Goal: Information Seeking & Learning: Learn about a topic

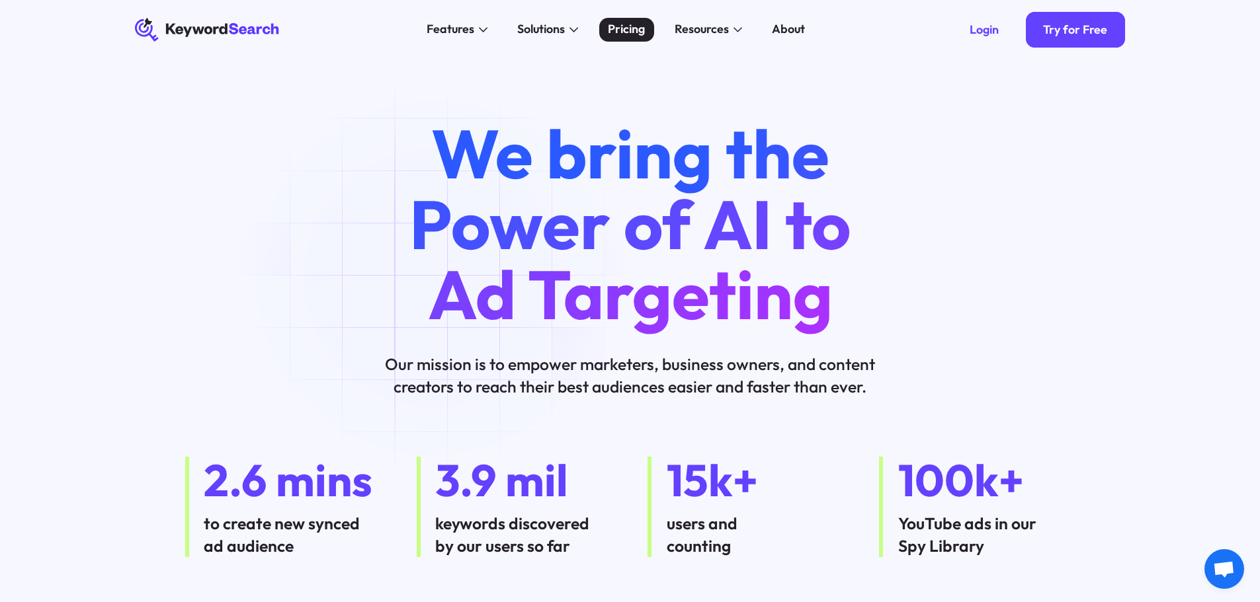
click at [632, 29] on div "Pricing" at bounding box center [626, 29] width 37 height 18
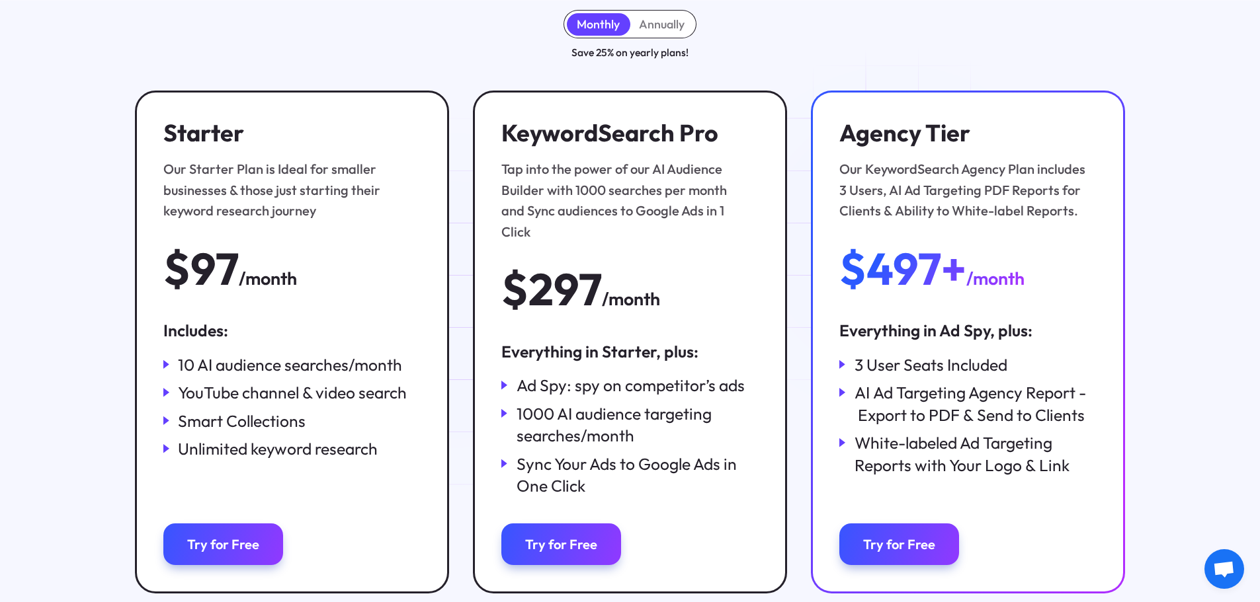
scroll to position [198, 0]
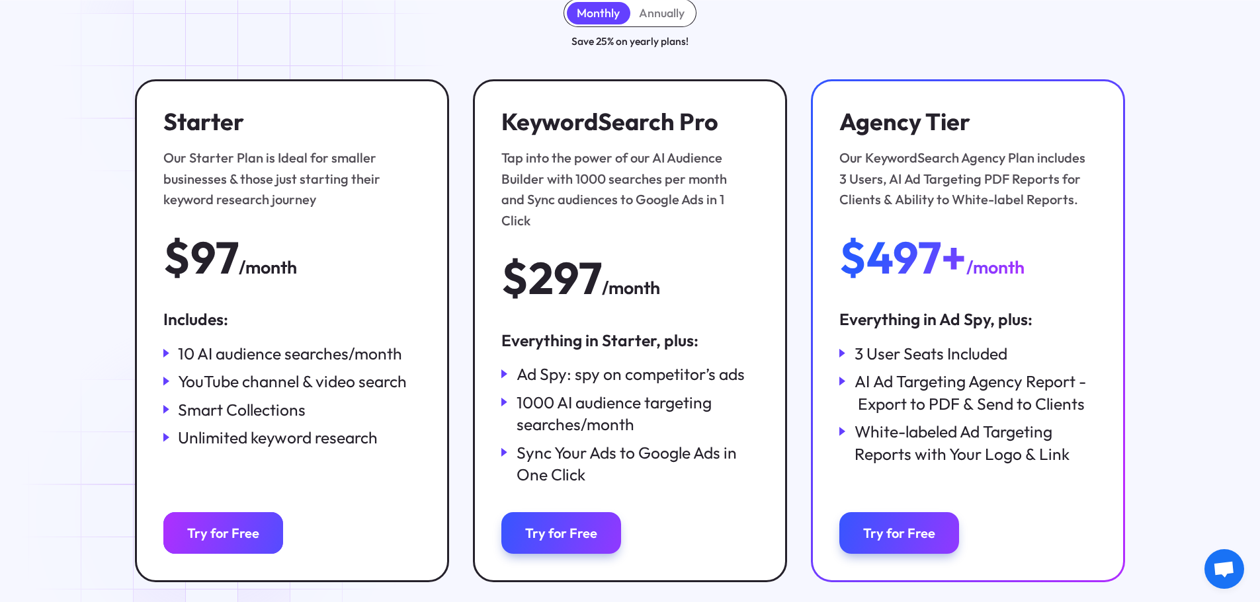
click at [215, 525] on div "Try for Free" at bounding box center [223, 533] width 72 height 17
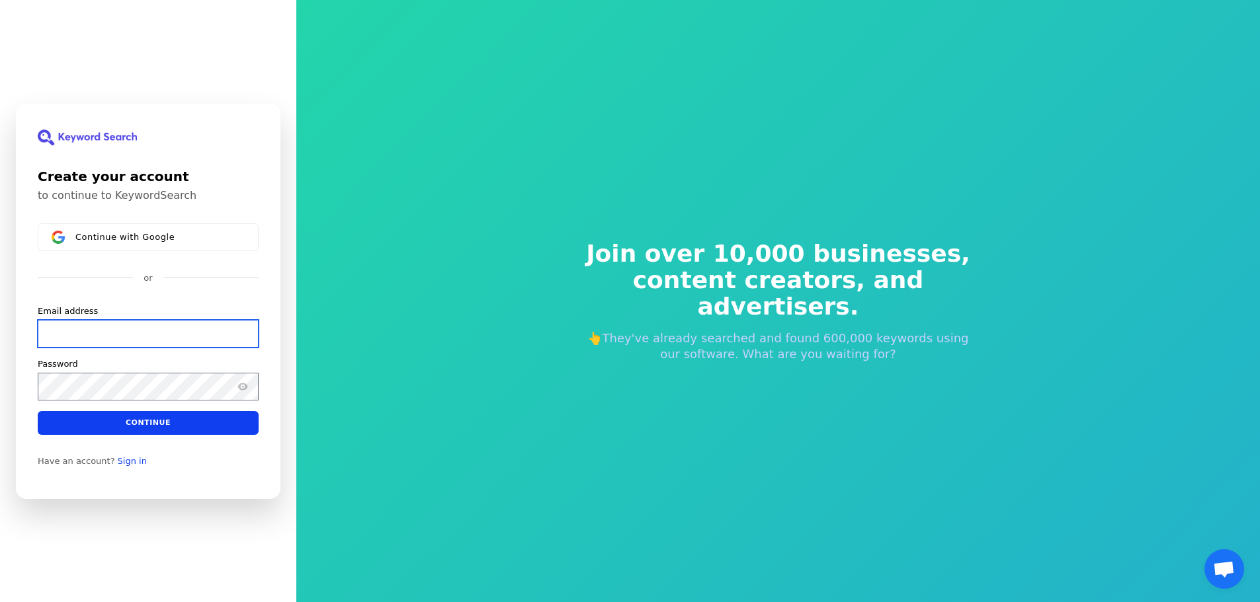
click at [192, 328] on input "Email address" at bounding box center [148, 333] width 221 height 28
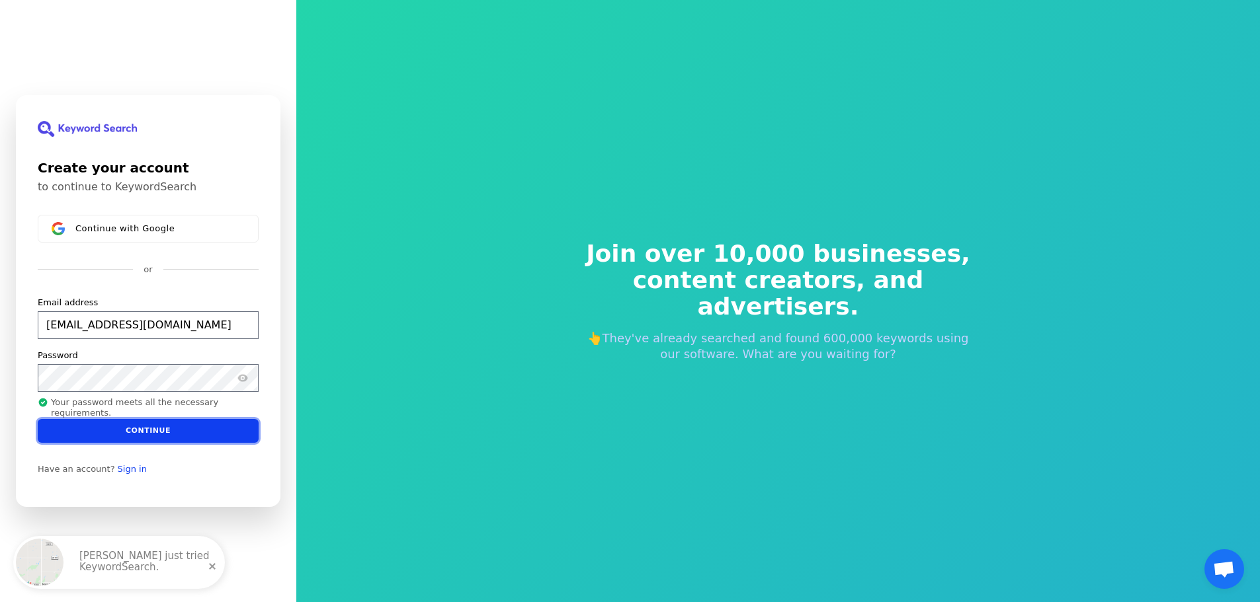
click at [156, 431] on button "Continue" at bounding box center [148, 431] width 221 height 24
type input "mark@webrankone.com"
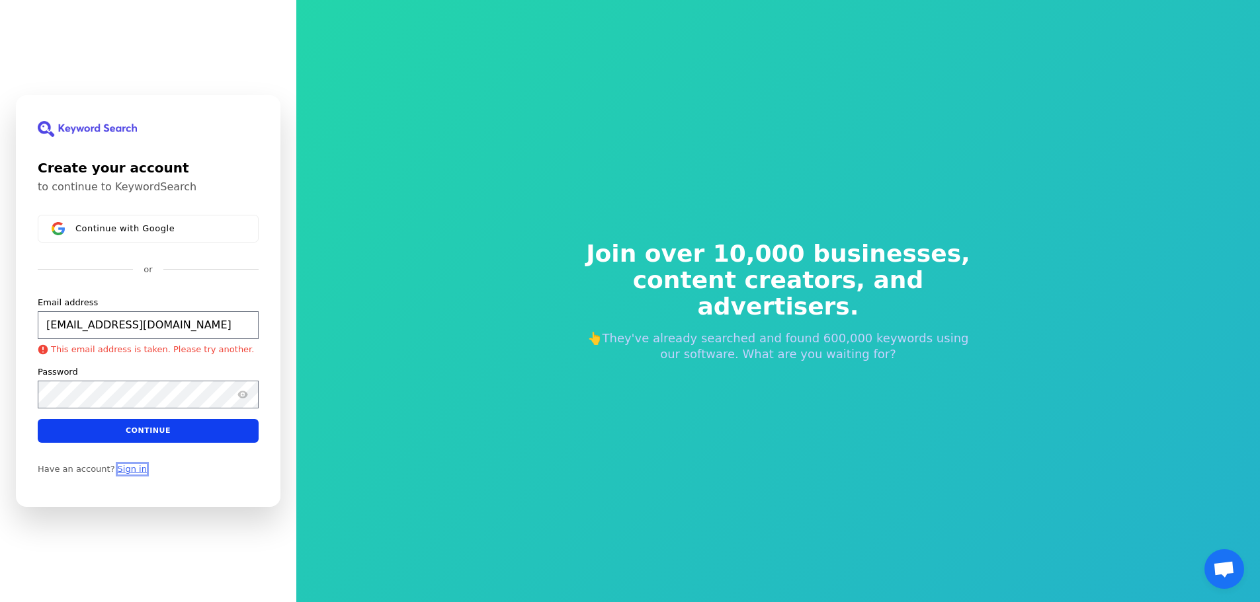
click at [124, 471] on link "Sign in" at bounding box center [132, 469] width 29 height 11
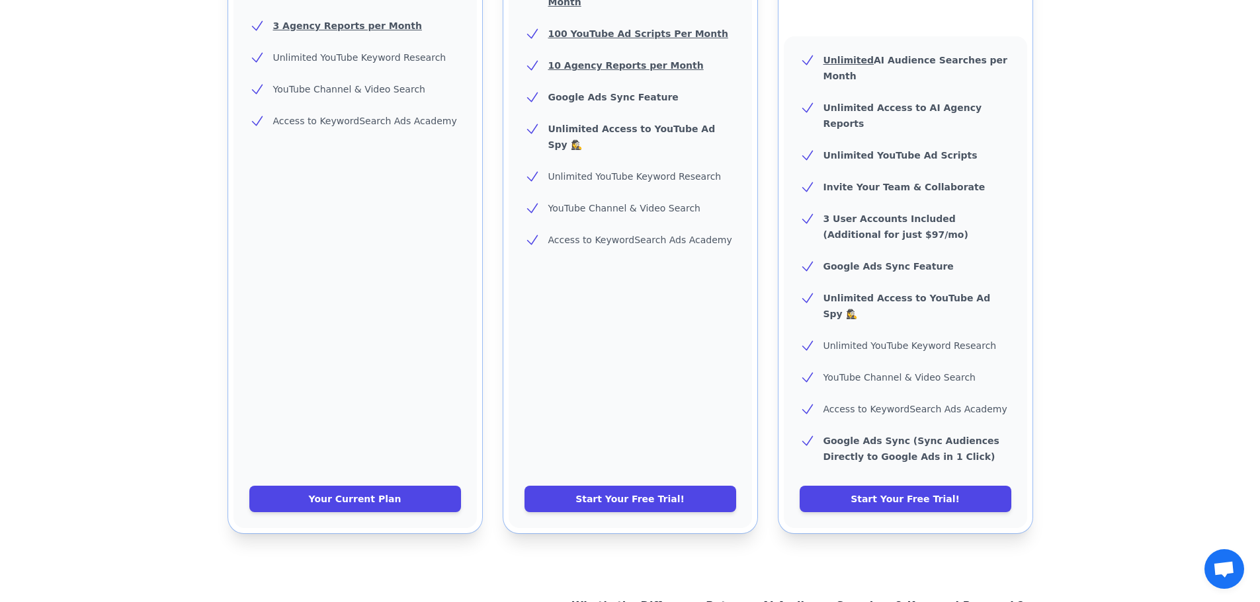
scroll to position [463, 0]
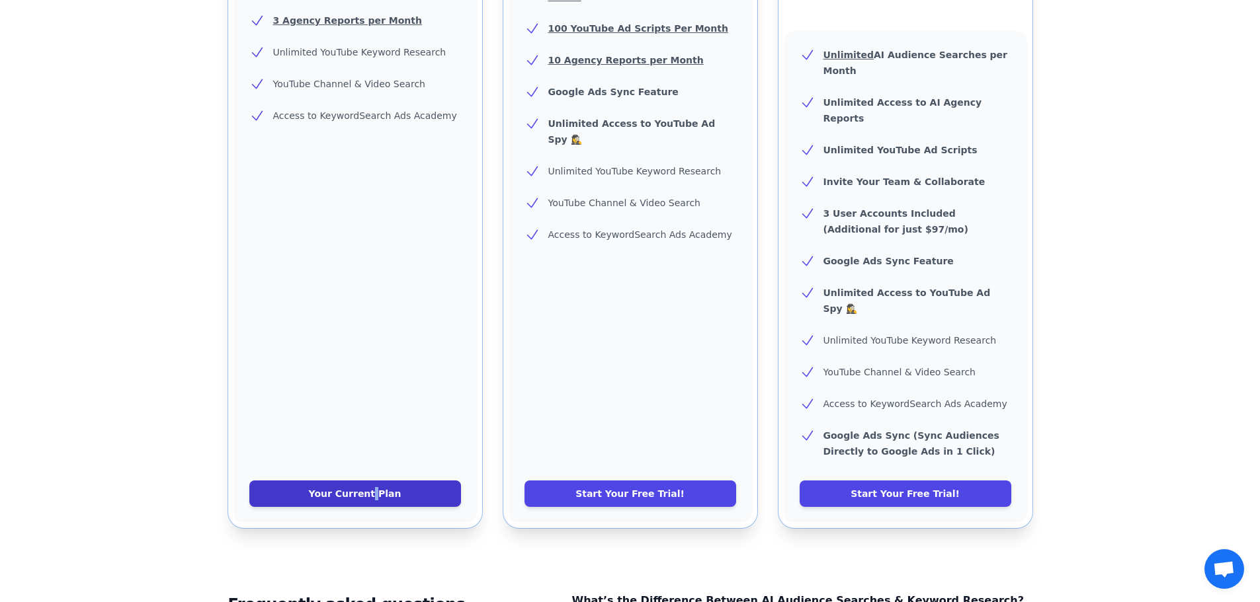
click at [373, 481] on link "Your Current Plan" at bounding box center [355, 494] width 212 height 26
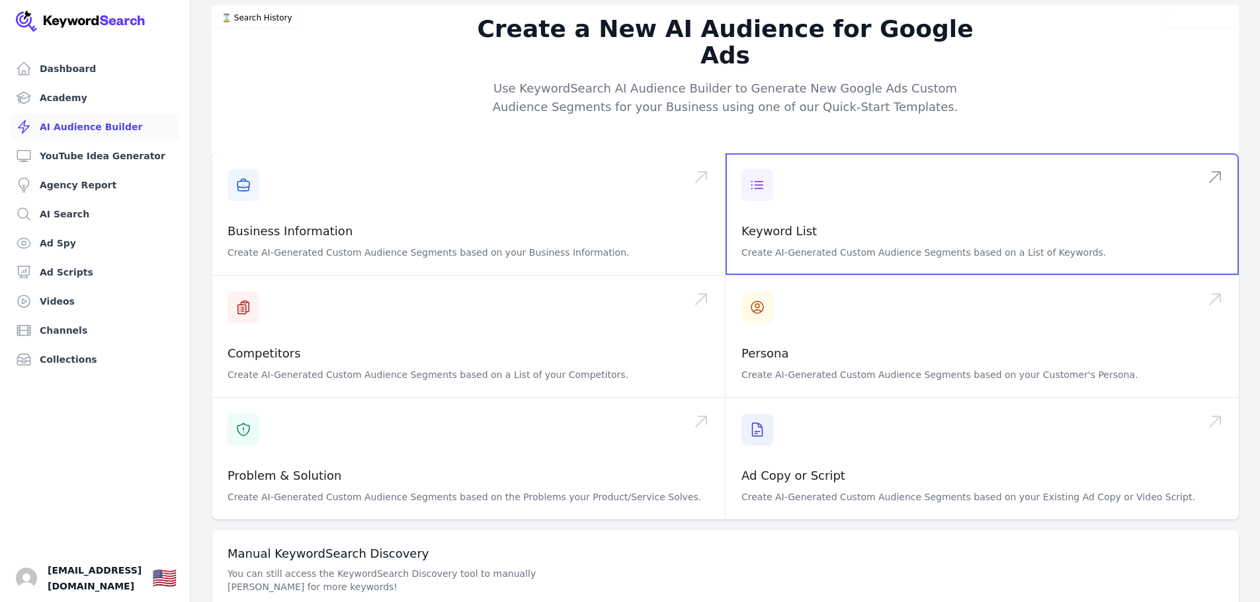
click at [772, 198] on span at bounding box center [981, 214] width 513 height 122
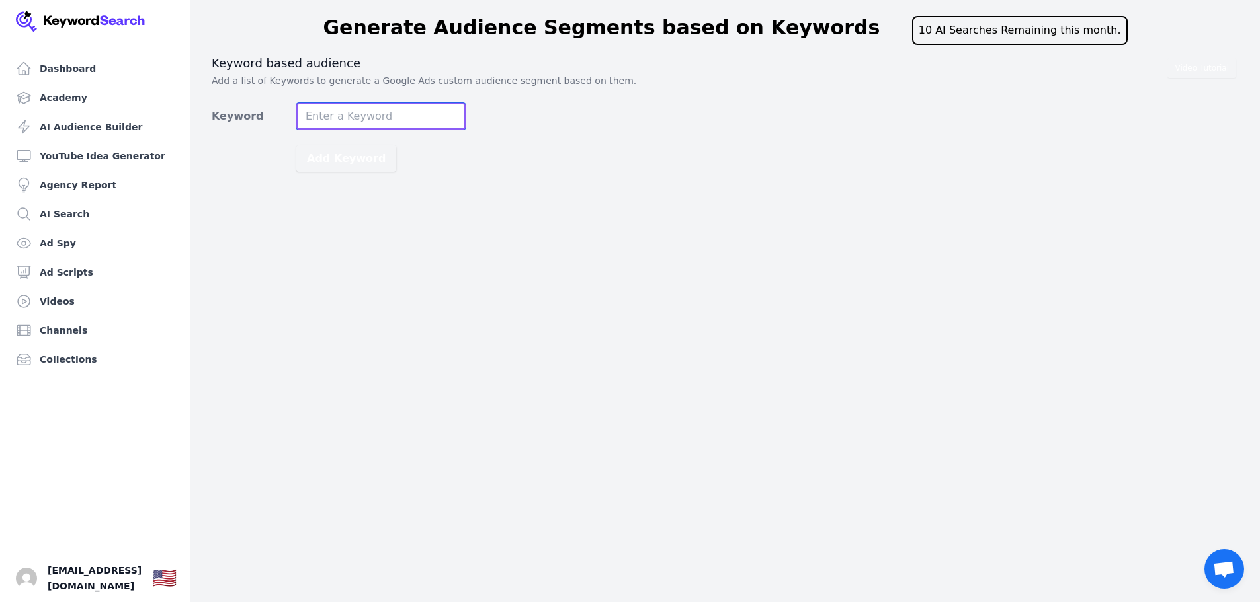
click at [360, 120] on input "Keyword" at bounding box center [380, 116] width 169 height 26
click at [365, 114] on input "Keyword" at bounding box center [380, 116] width 169 height 26
type input "anxiety relief"
click at [565, 106] on div "Video Tutorial Keyword based audience Add a list of Keywords to generate a Goog…" at bounding box center [725, 114] width 1027 height 116
click at [533, 130] on div "Video Tutorial Keyword based audience Add a list of Keywords to generate a Goog…" at bounding box center [725, 114] width 1027 height 116
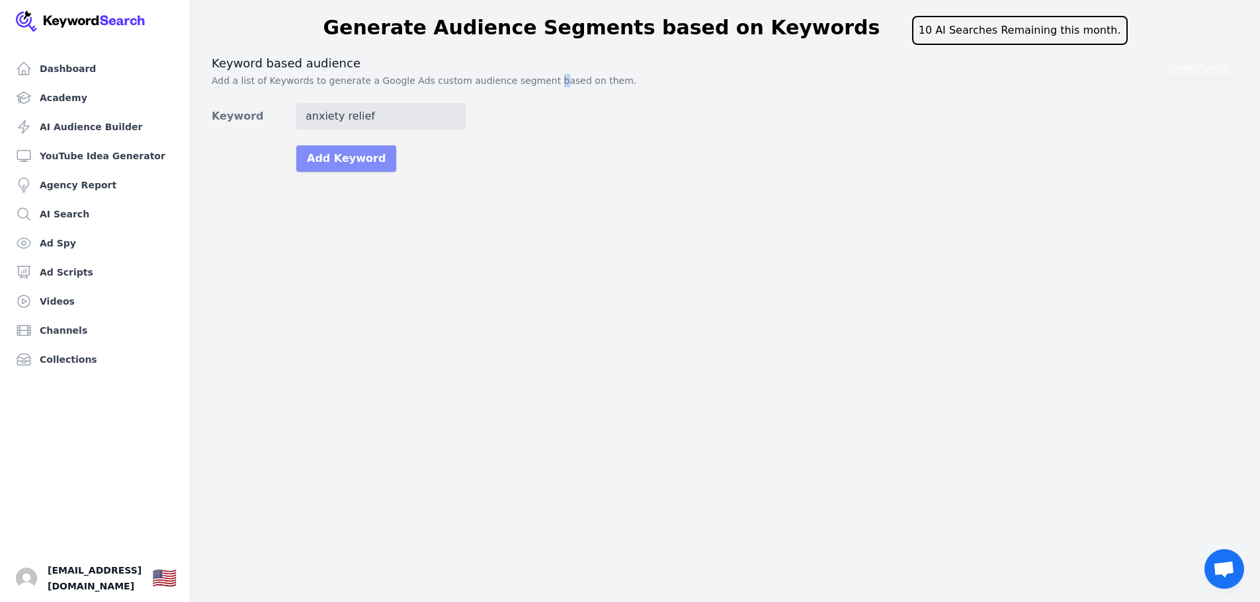
click at [334, 153] on button "Add Keyword" at bounding box center [346, 158] width 100 height 26
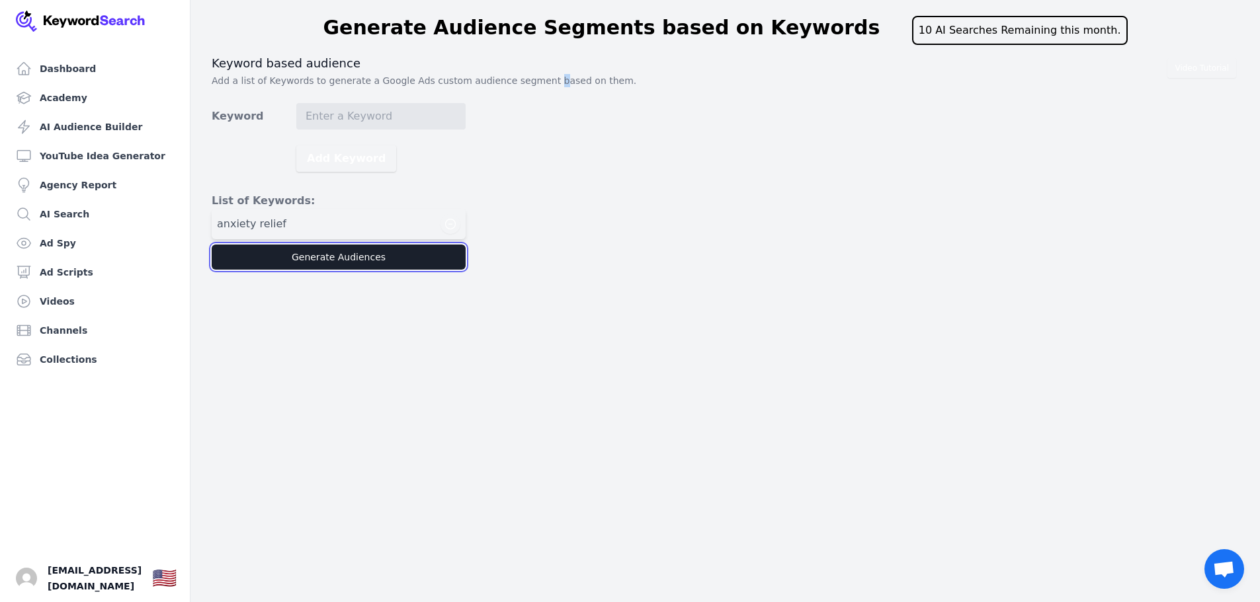
click at [329, 253] on button "Generate Audiences" at bounding box center [339, 257] width 254 height 25
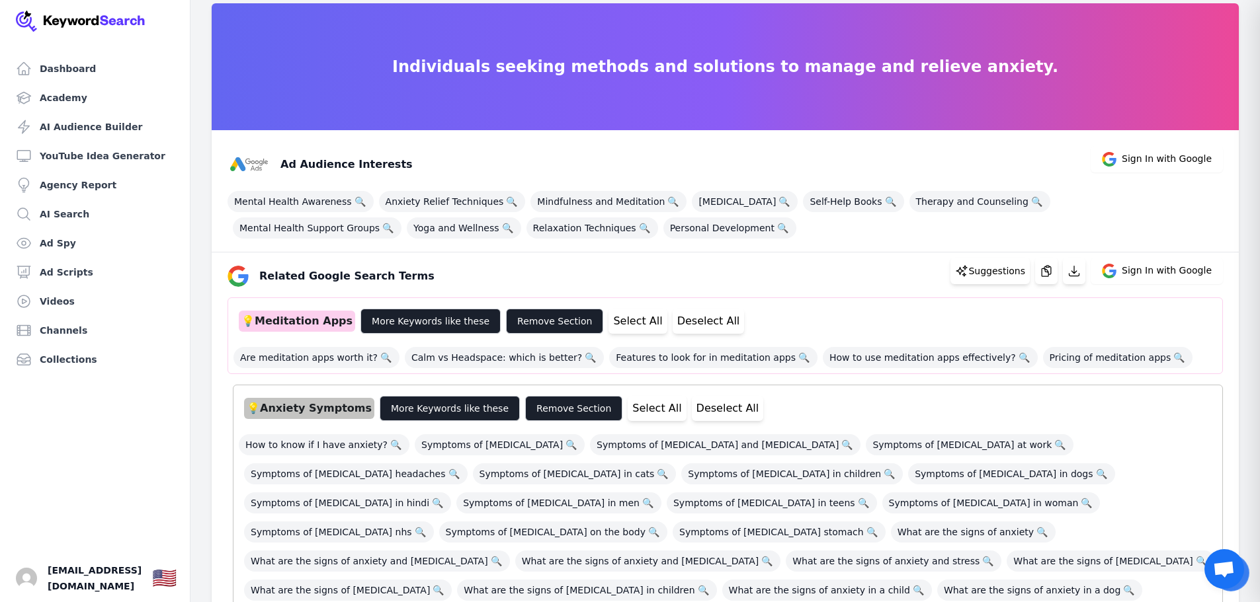
scroll to position [66, 0]
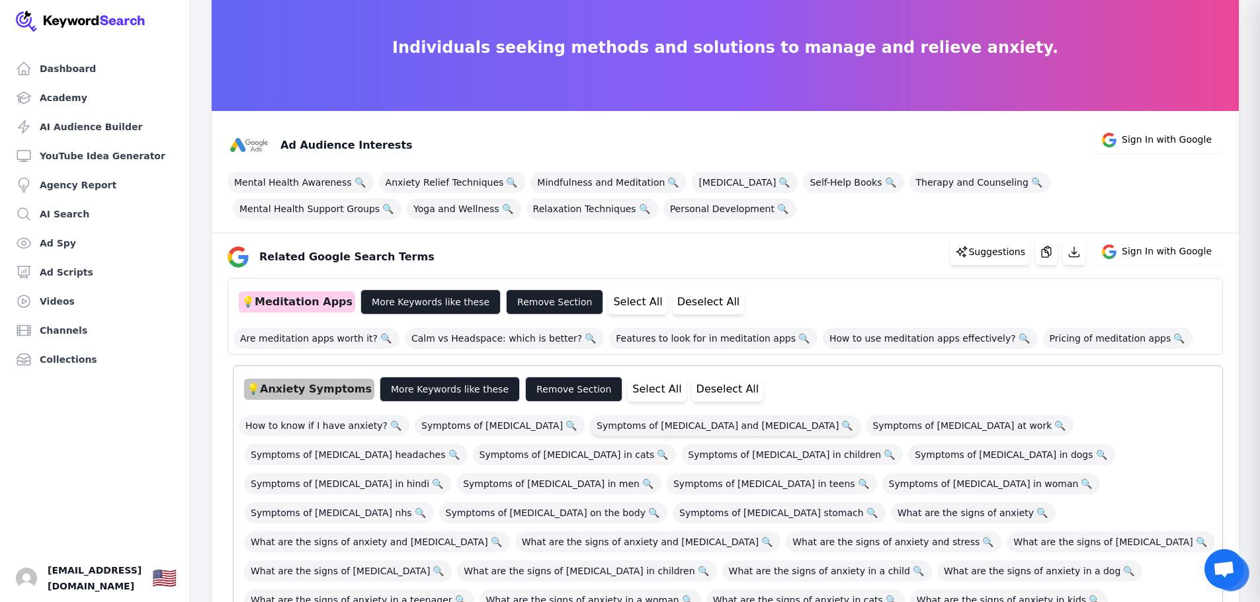
click at [738, 423] on span "Symptoms of stress and anxiety and depression 🔍" at bounding box center [725, 425] width 270 height 21
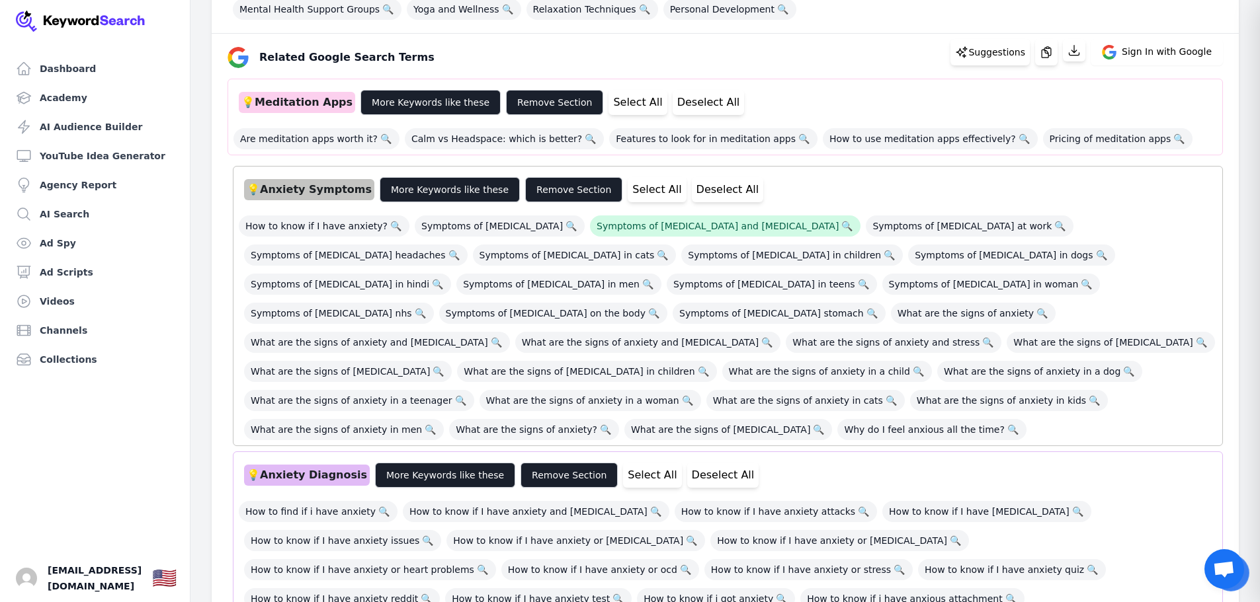
scroll to position [0, 0]
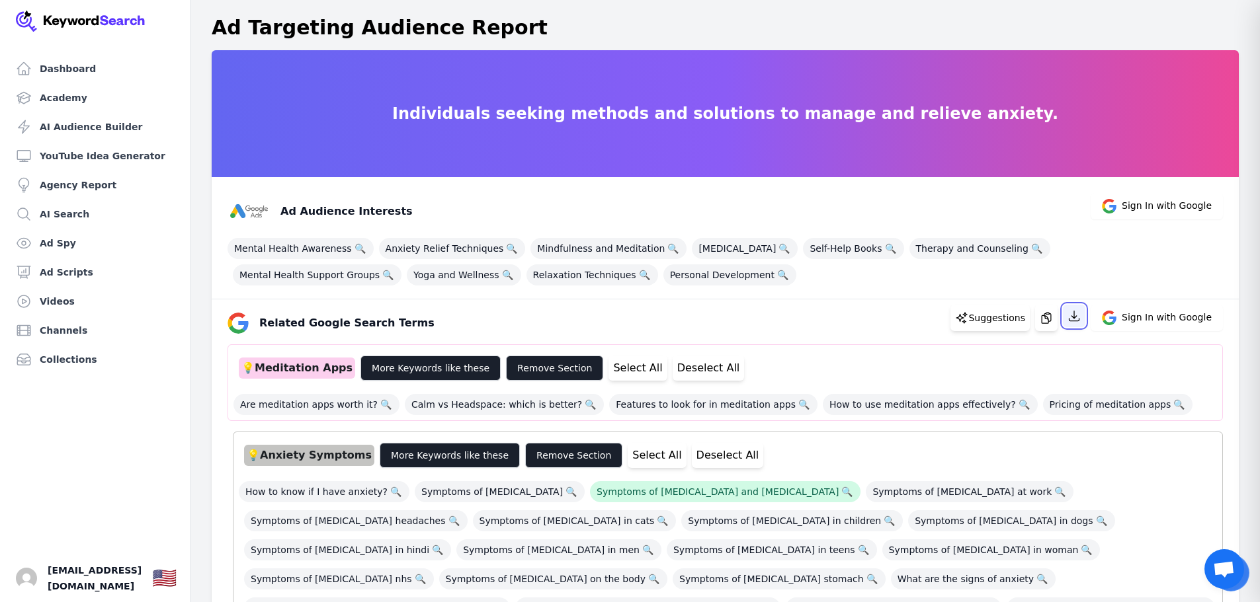
click at [1078, 321] on icon "button" at bounding box center [1074, 316] width 10 height 10
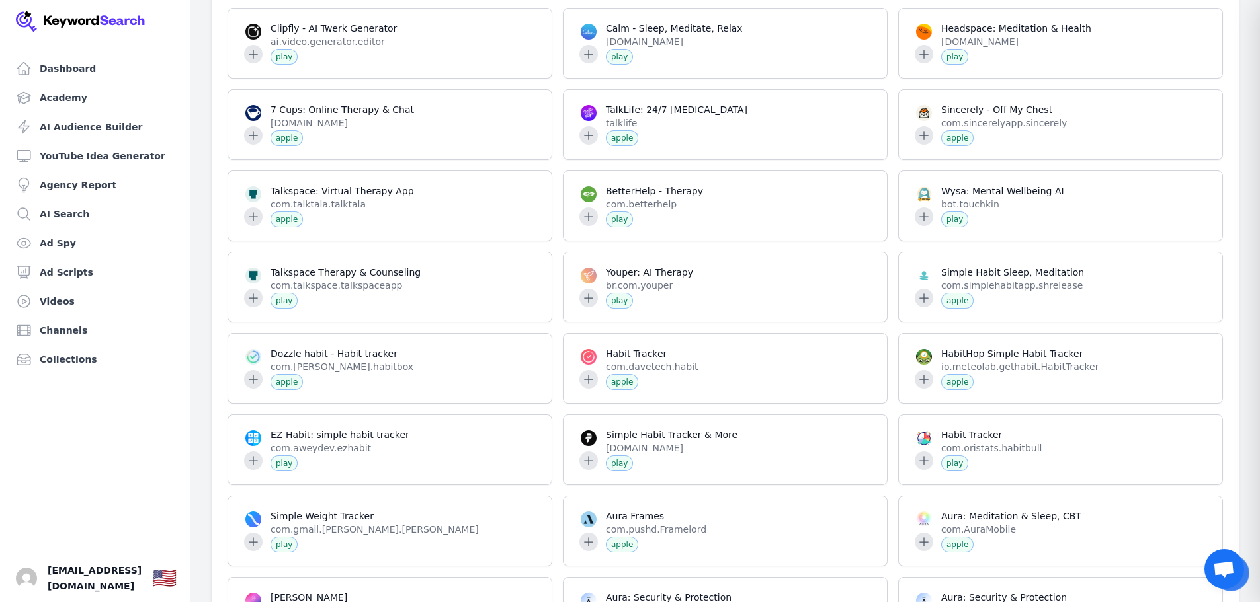
scroll to position [48505, 0]
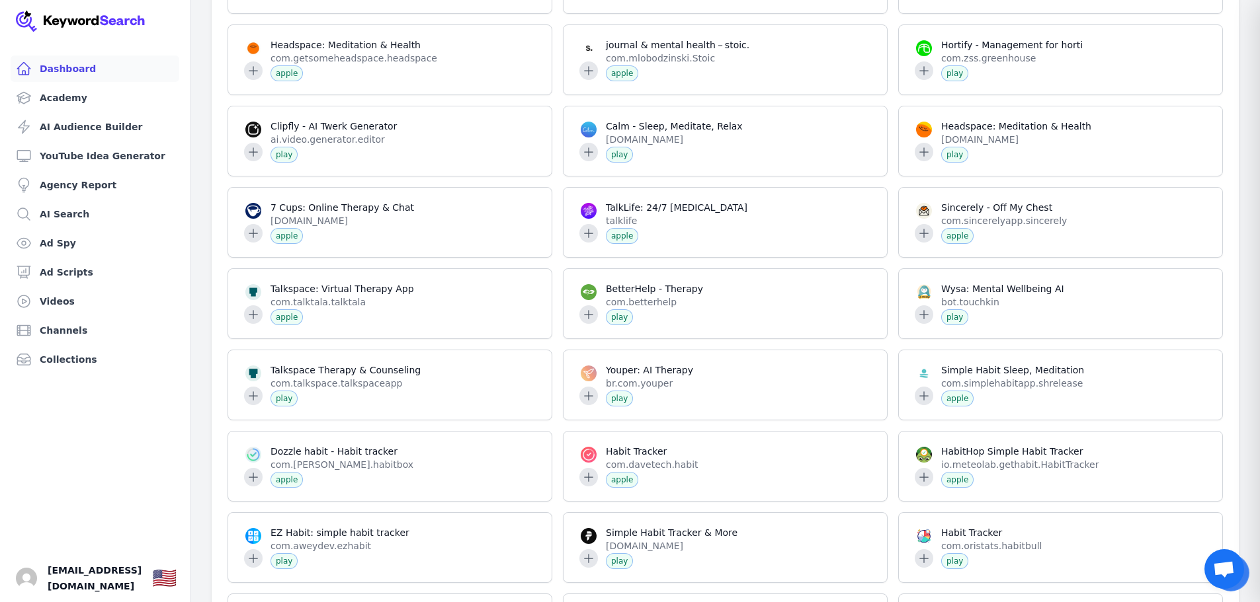
click at [67, 70] on link "Dashboard" at bounding box center [95, 69] width 169 height 26
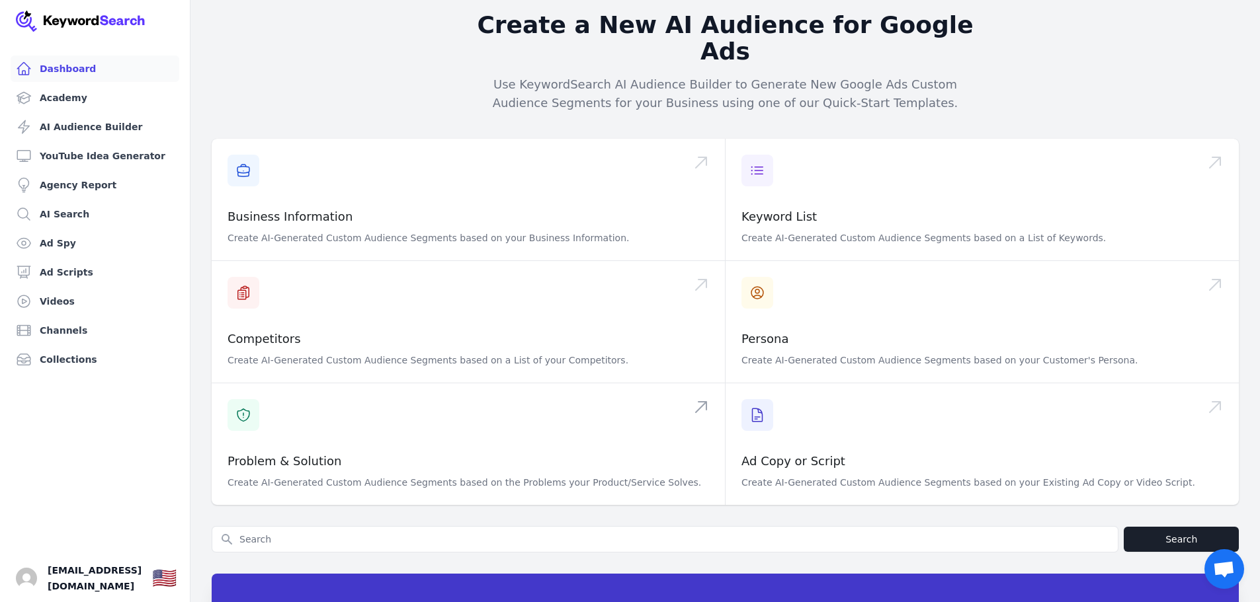
scroll to position [149, 0]
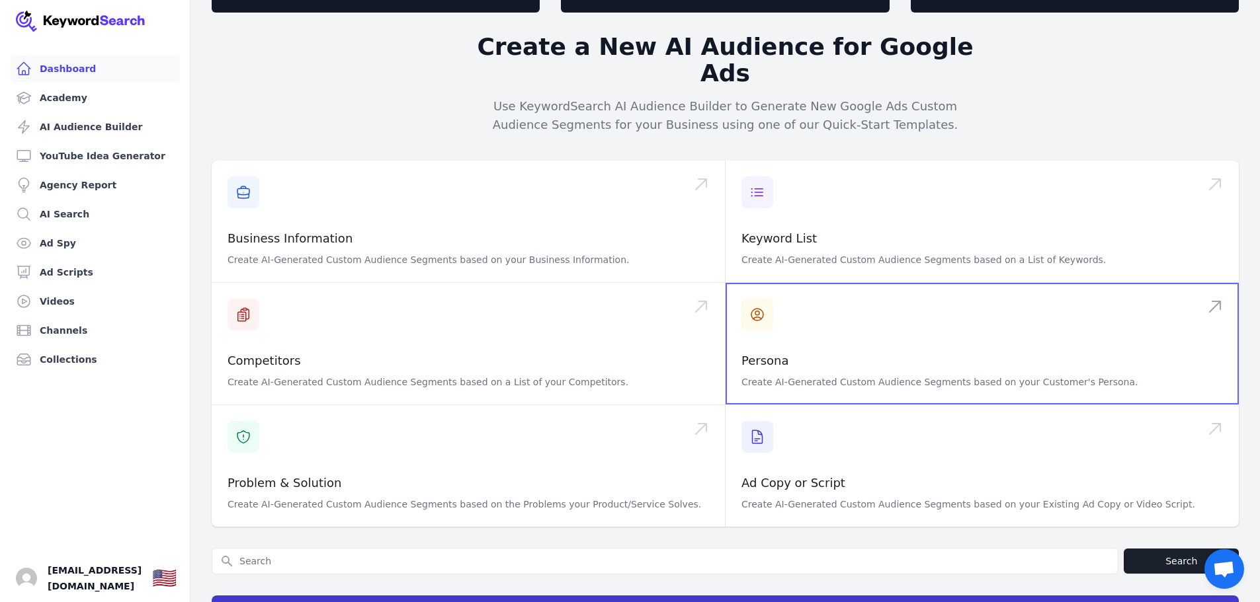
click at [823, 341] on span at bounding box center [981, 344] width 513 height 122
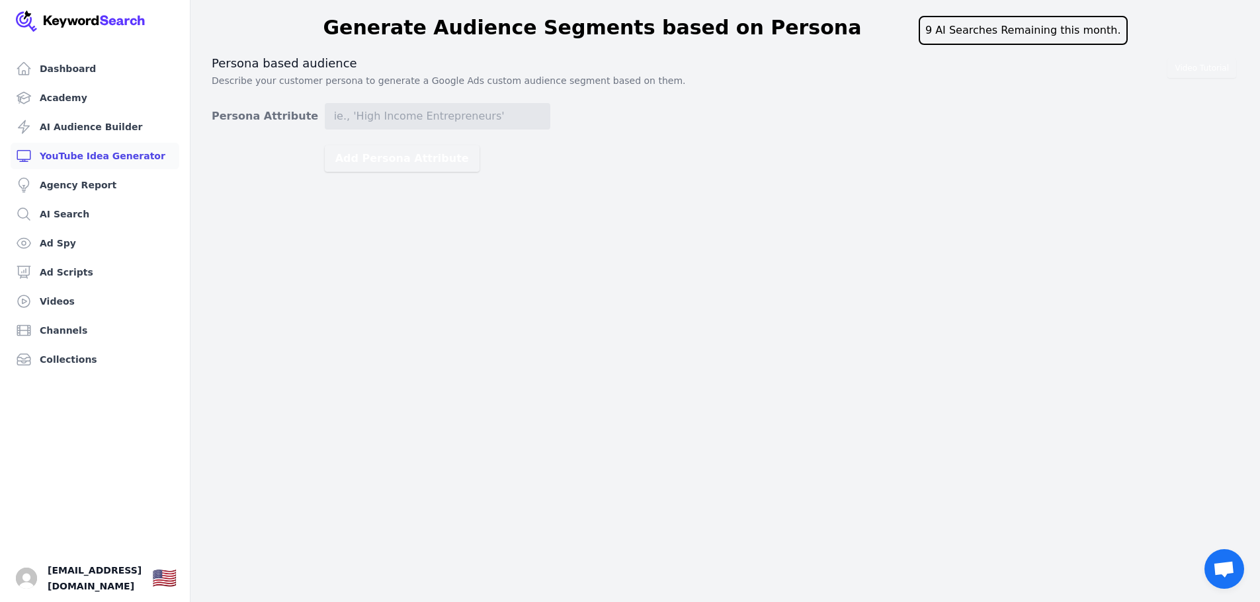
click at [111, 158] on link "YouTube Idea Generator" at bounding box center [95, 156] width 169 height 26
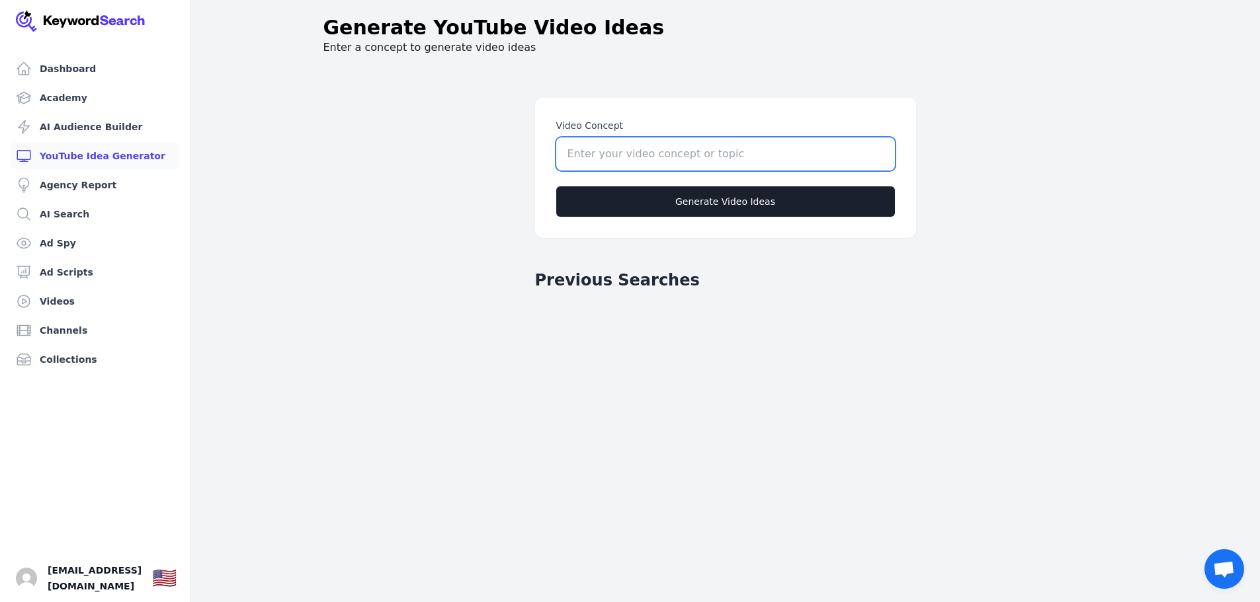
click at [702, 163] on input "Video Concept" at bounding box center [725, 154] width 339 height 33
type input "a guided meditation for anxiety relief"
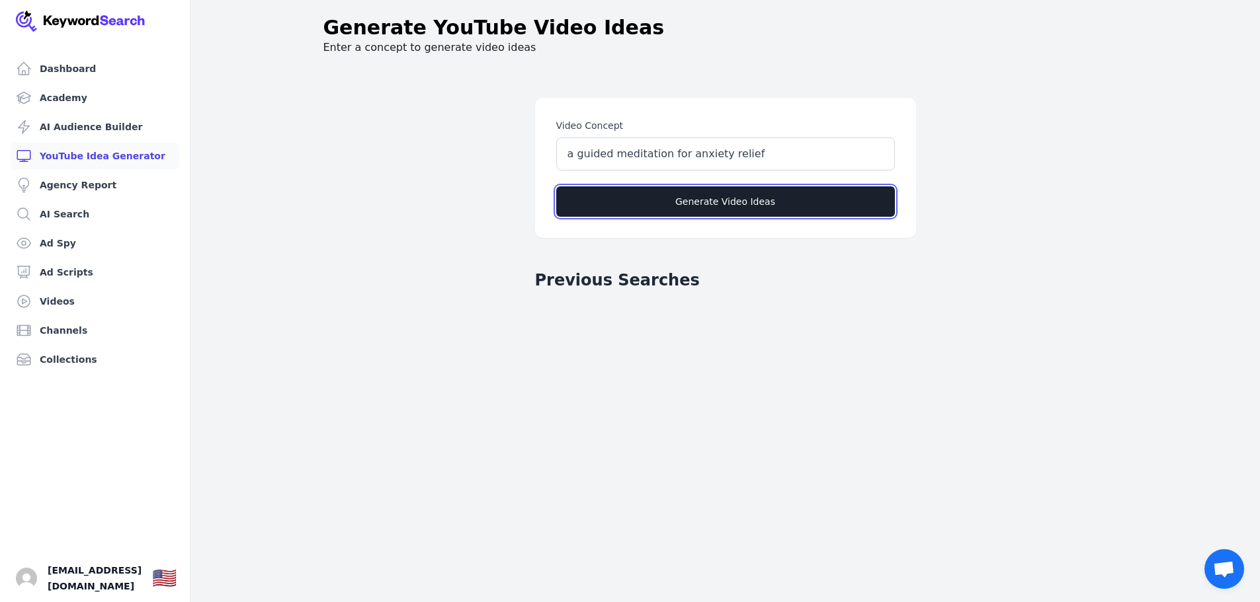
click at [728, 204] on button "Generate Video Ideas" at bounding box center [725, 201] width 339 height 30
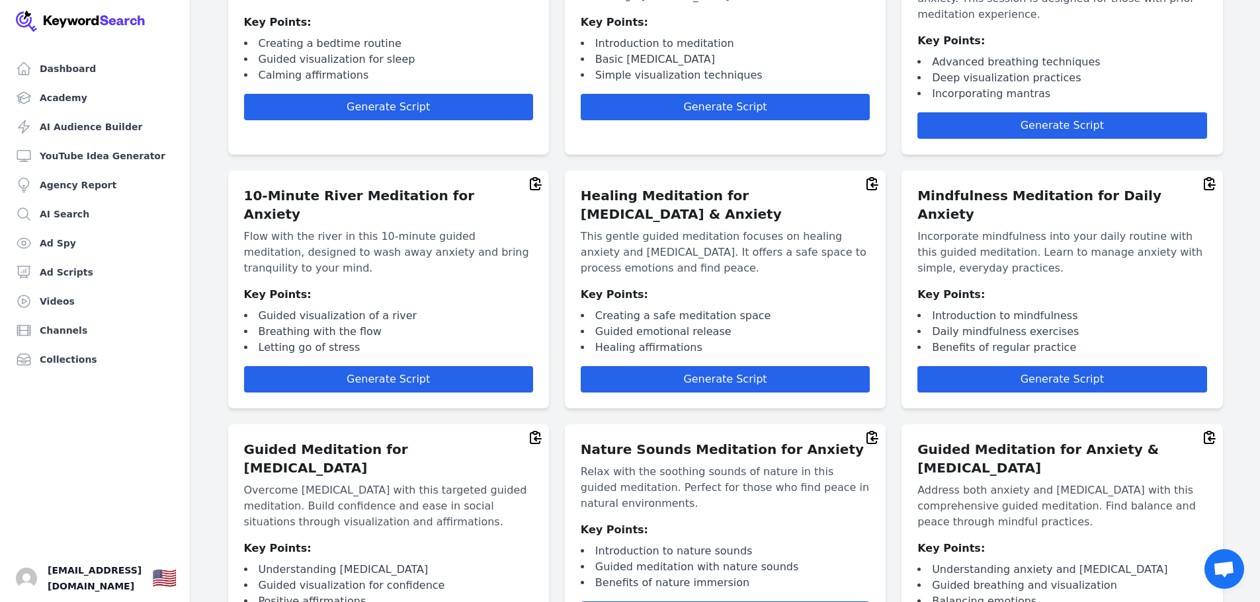
scroll to position [529, 0]
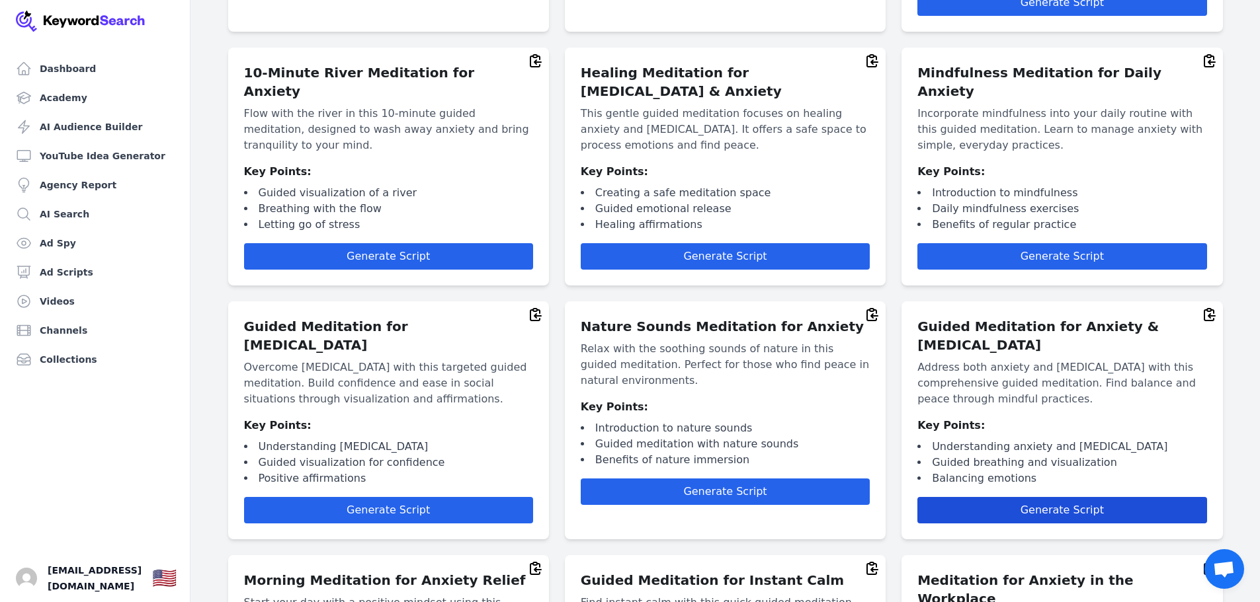
click at [1071, 497] on button "Generate Script" at bounding box center [1061, 510] width 289 height 26
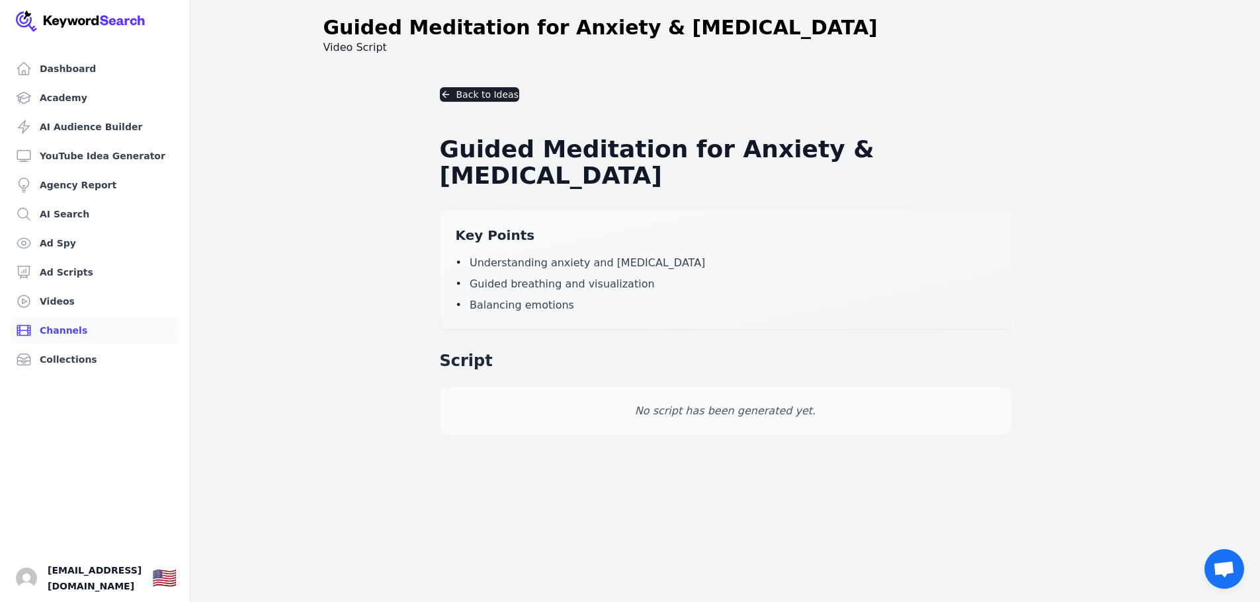
click at [51, 329] on link "Channels" at bounding box center [95, 330] width 169 height 26
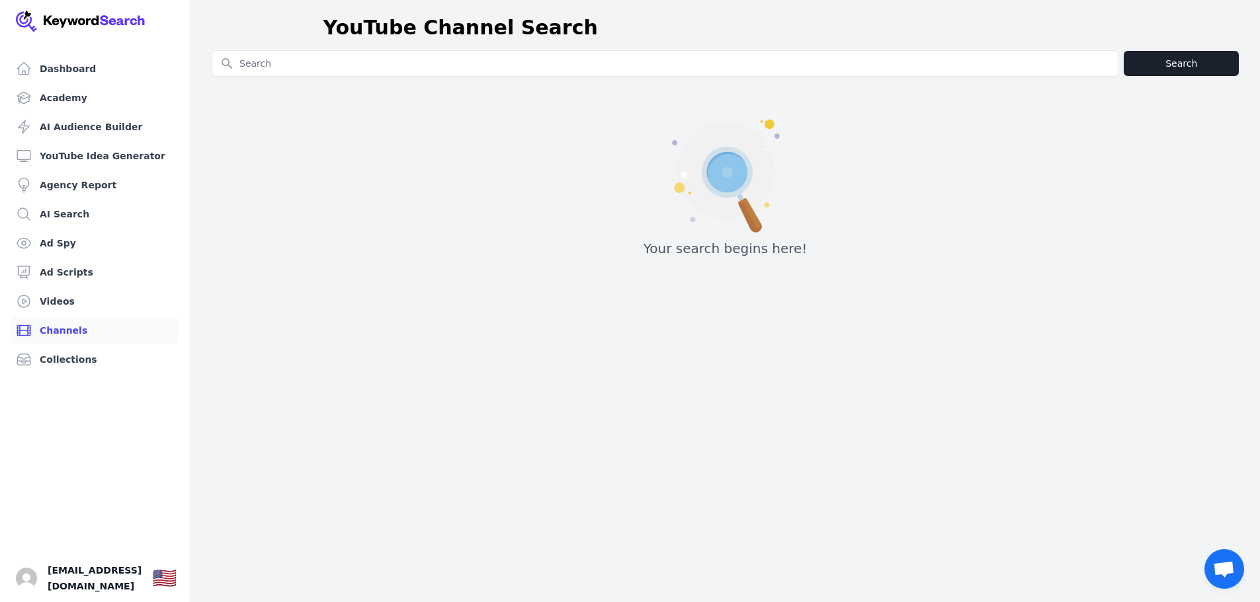
drag, startPoint x: 390, startPoint y: 60, endPoint x: 394, endPoint y: 46, distance: 15.1
click at [390, 60] on input "Search for YouTube Keywords" at bounding box center [664, 63] width 905 height 25
type input "anxiety relief"
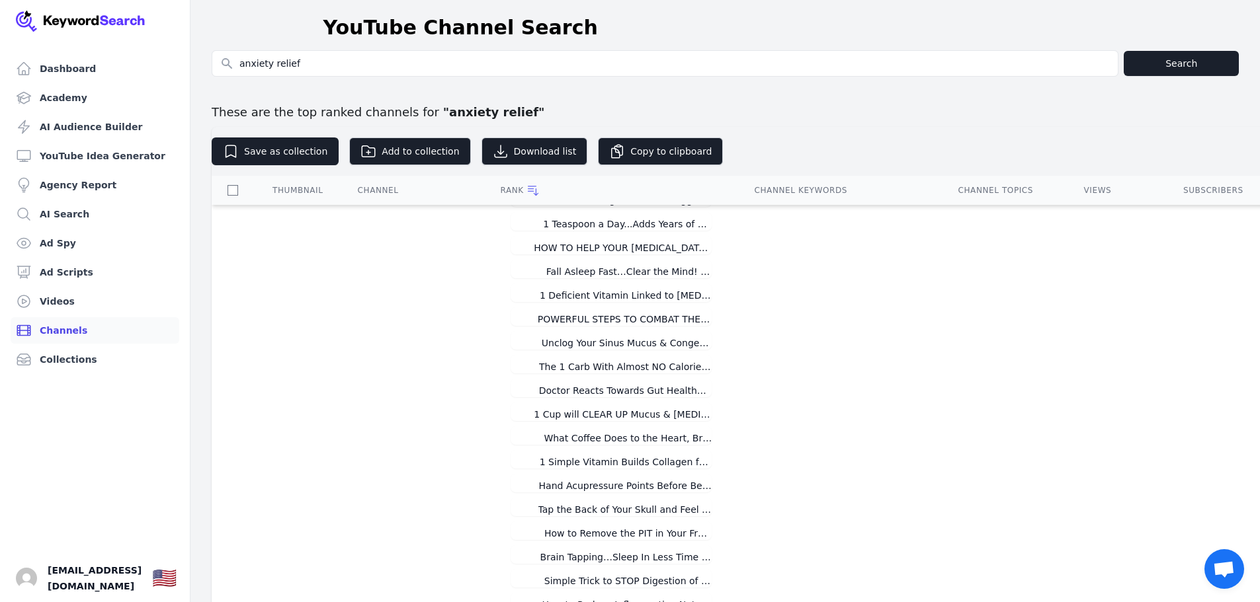
scroll to position [463, 0]
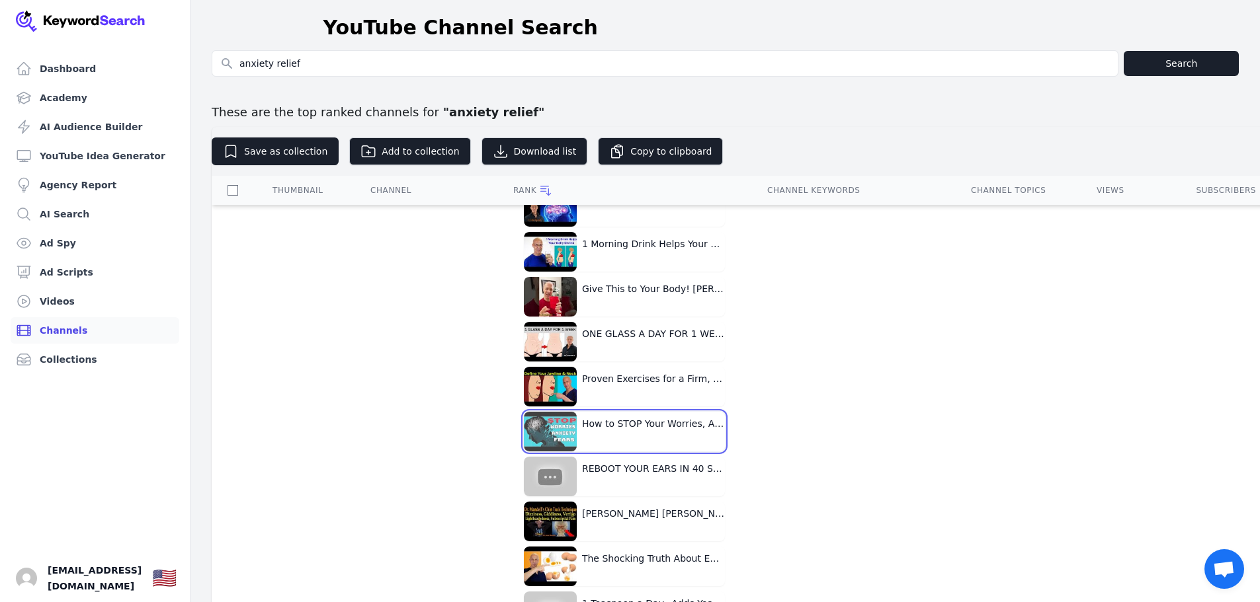
click at [662, 423] on button "How to STOP Your Worries, Anxiety, & Fears - [PERSON_NAME]" at bounding box center [624, 432] width 201 height 40
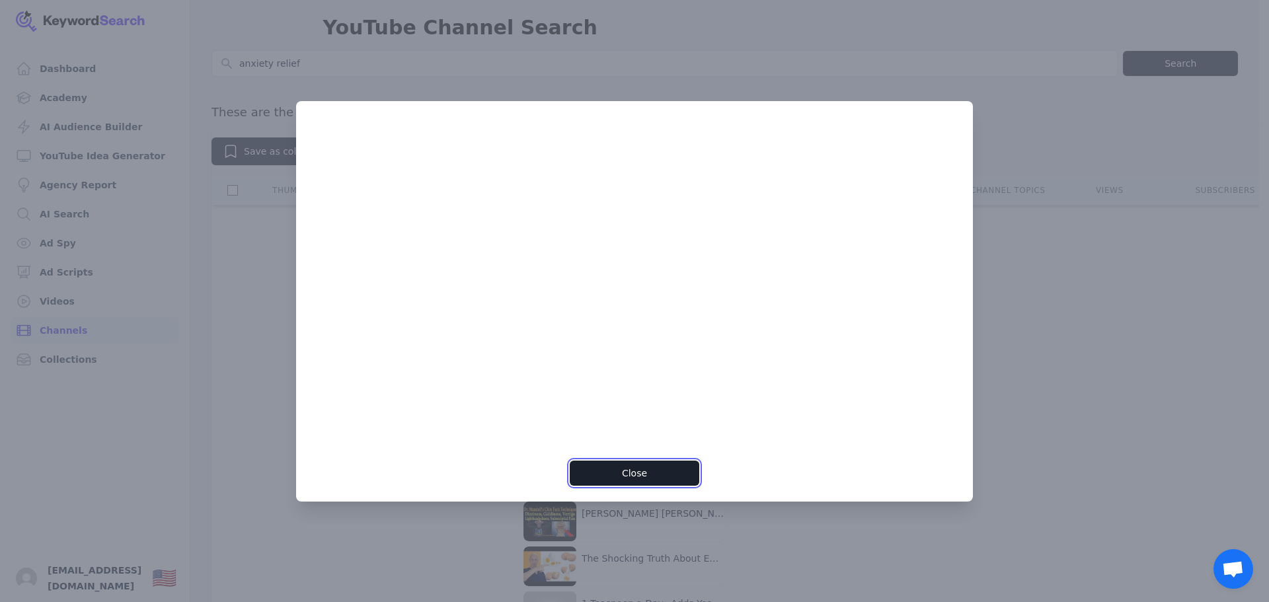
click at [629, 475] on button "Close" at bounding box center [634, 473] width 129 height 25
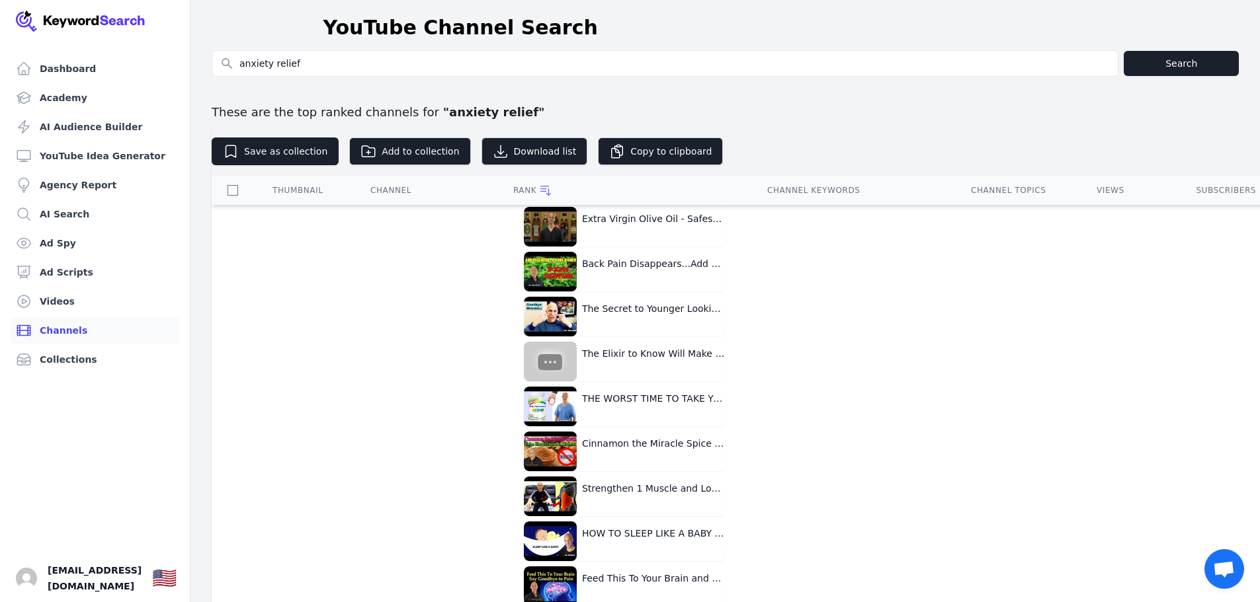
scroll to position [0, 0]
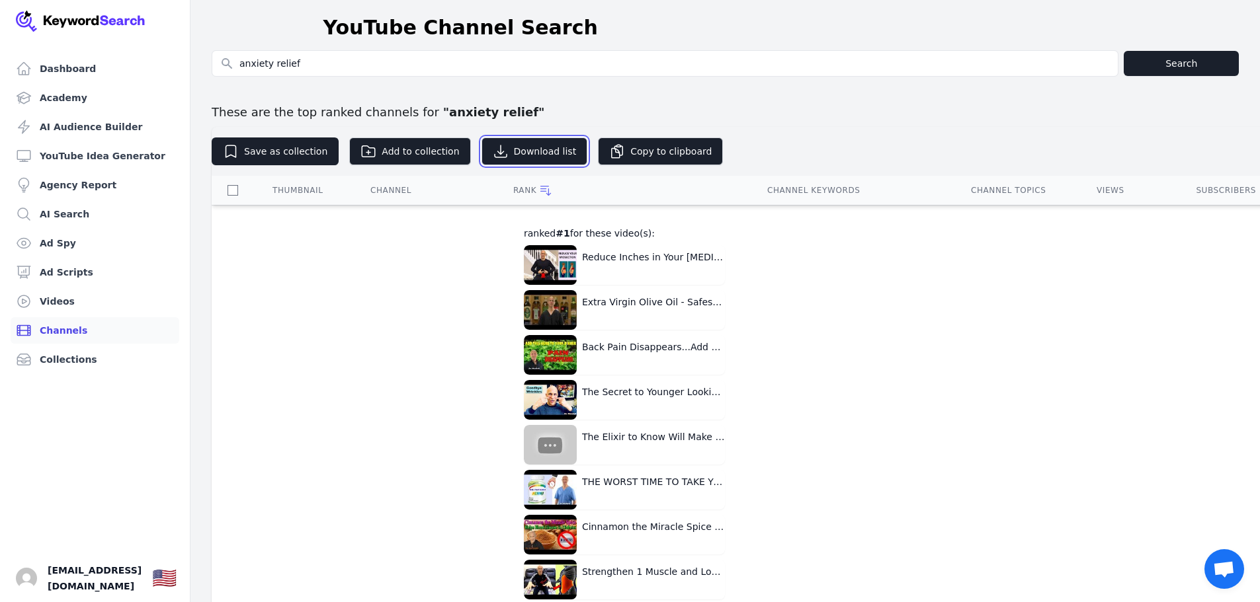
click at [535, 153] on button "Download list" at bounding box center [534, 152] width 106 height 28
click at [973, 128] on div "Save as collection Add to collection Download list Copy to clipboard Thumbnail …" at bounding box center [861, 416] width 1299 height 579
click at [231, 192] on input "checkbox" at bounding box center [232, 190] width 11 height 11
checkbox input "true"
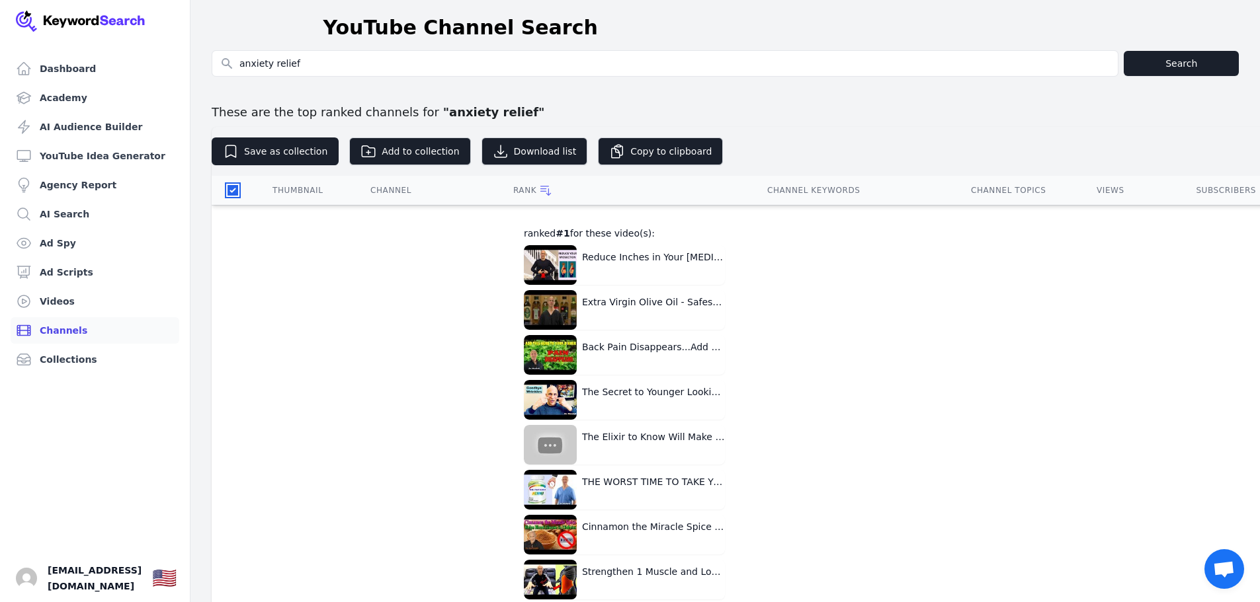
checkbox input "true"
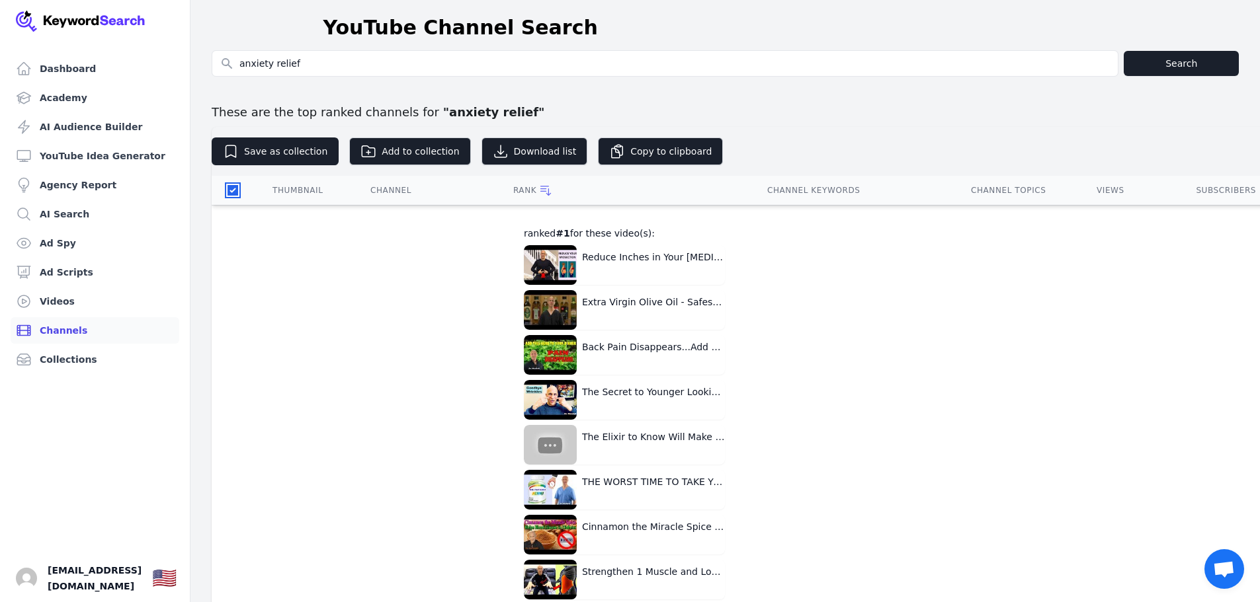
checkbox input "true"
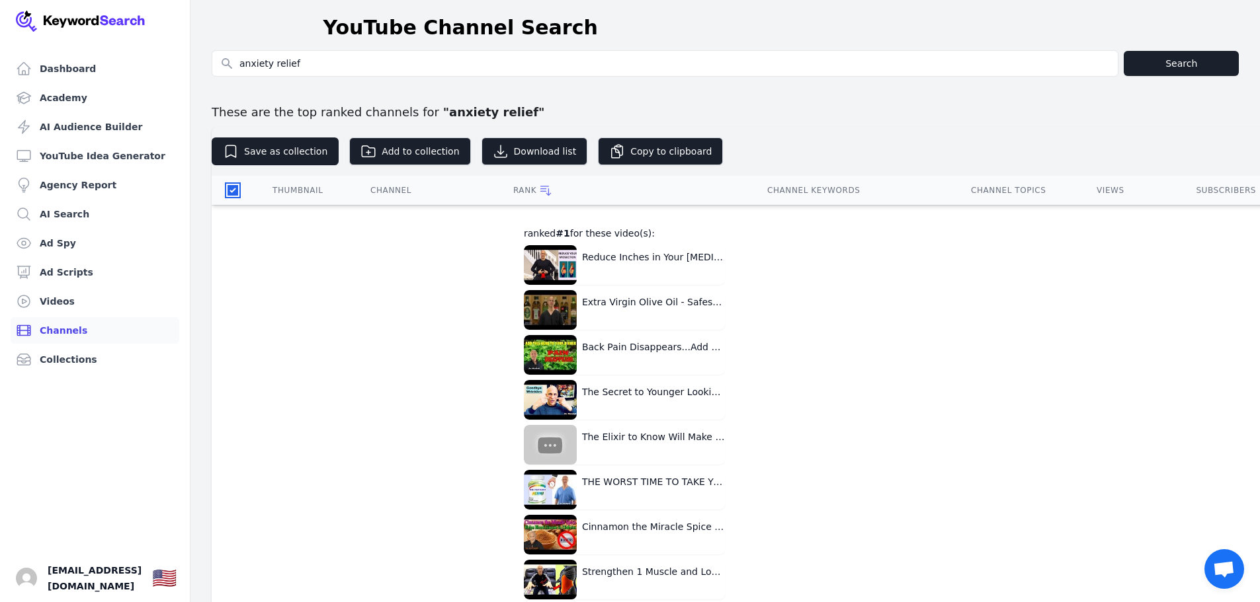
checkbox input "true"
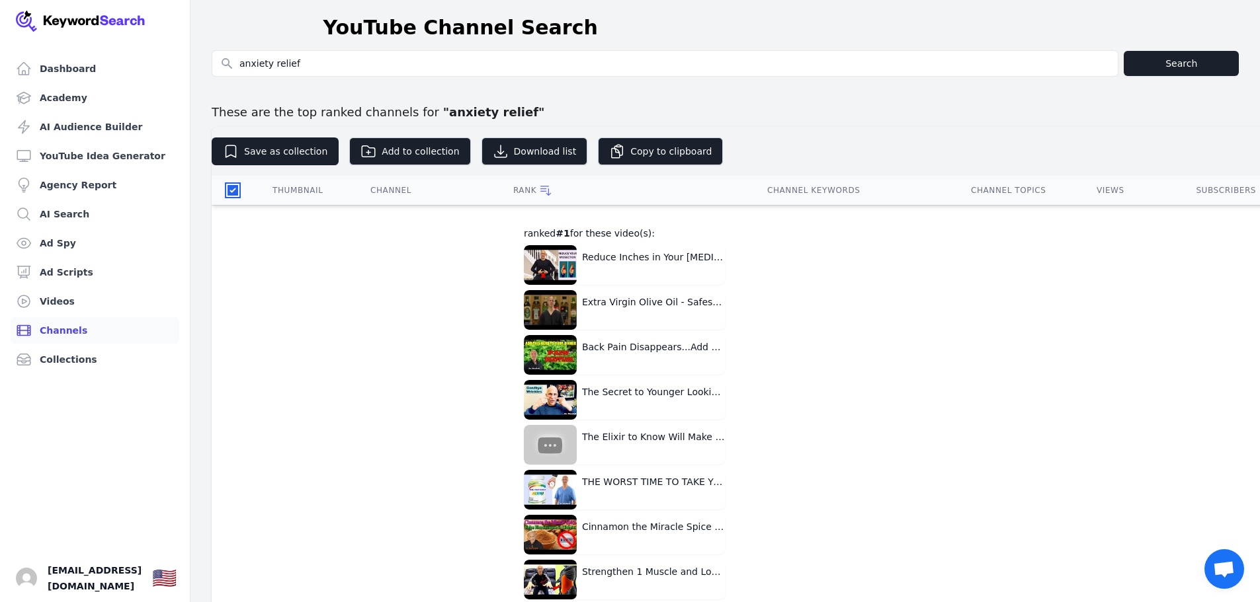
checkbox input "true"
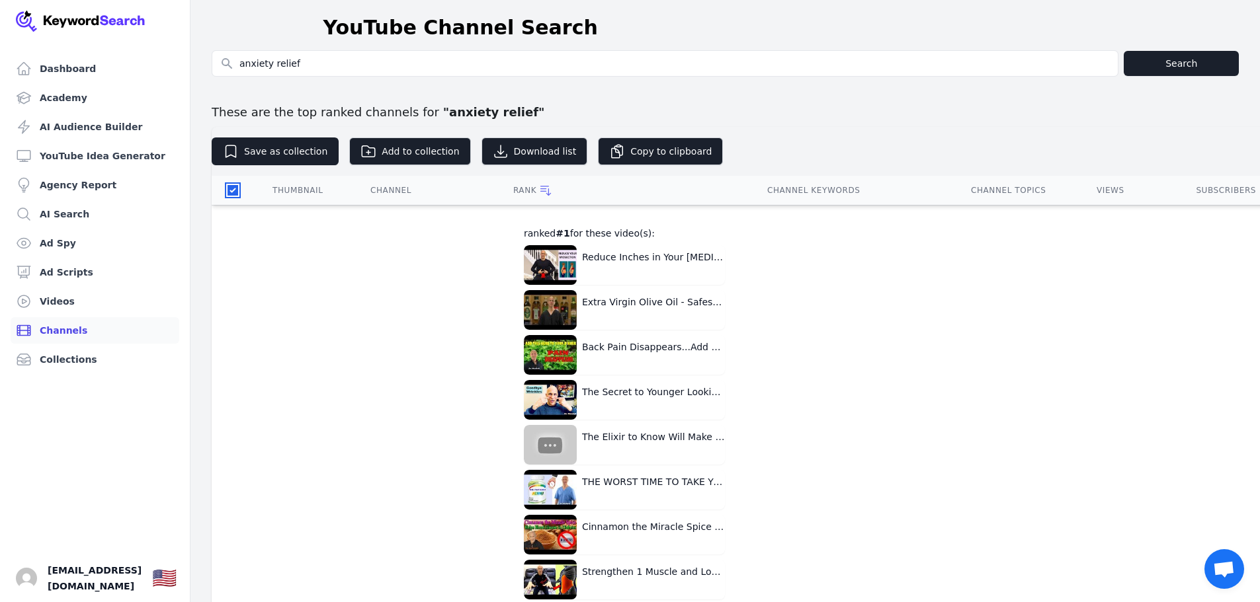
checkbox input "true"
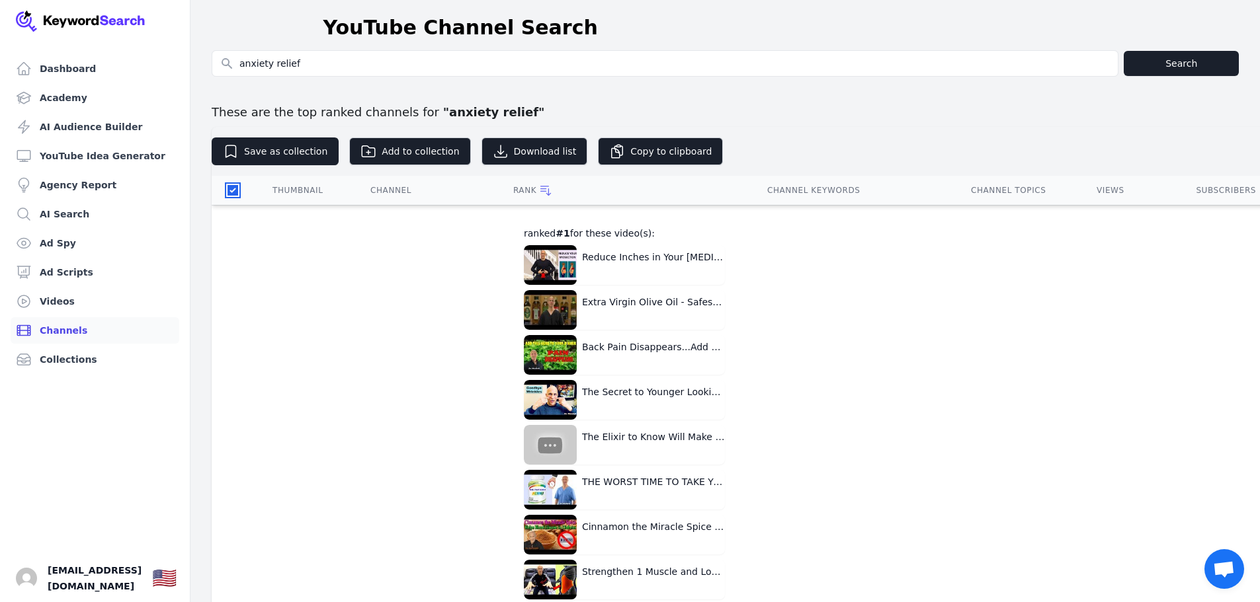
checkbox input "true"
click at [521, 149] on button "Download list" at bounding box center [534, 152] width 106 height 28
click at [54, 300] on link "Videos" at bounding box center [95, 301] width 169 height 26
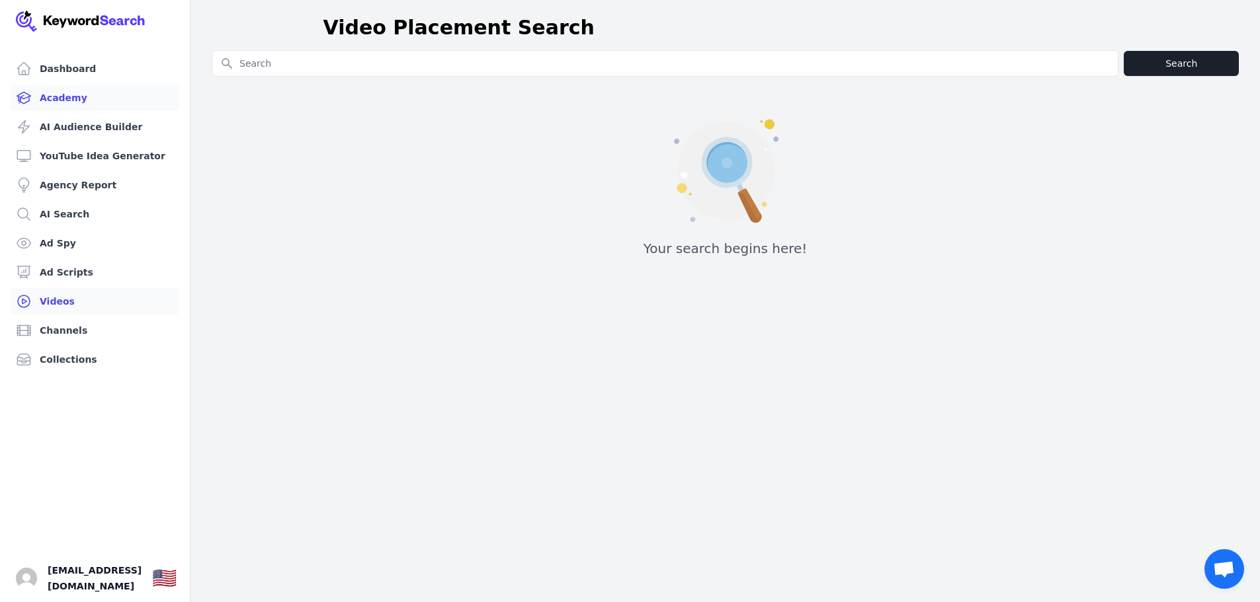
click at [87, 98] on link "Academy" at bounding box center [95, 98] width 169 height 26
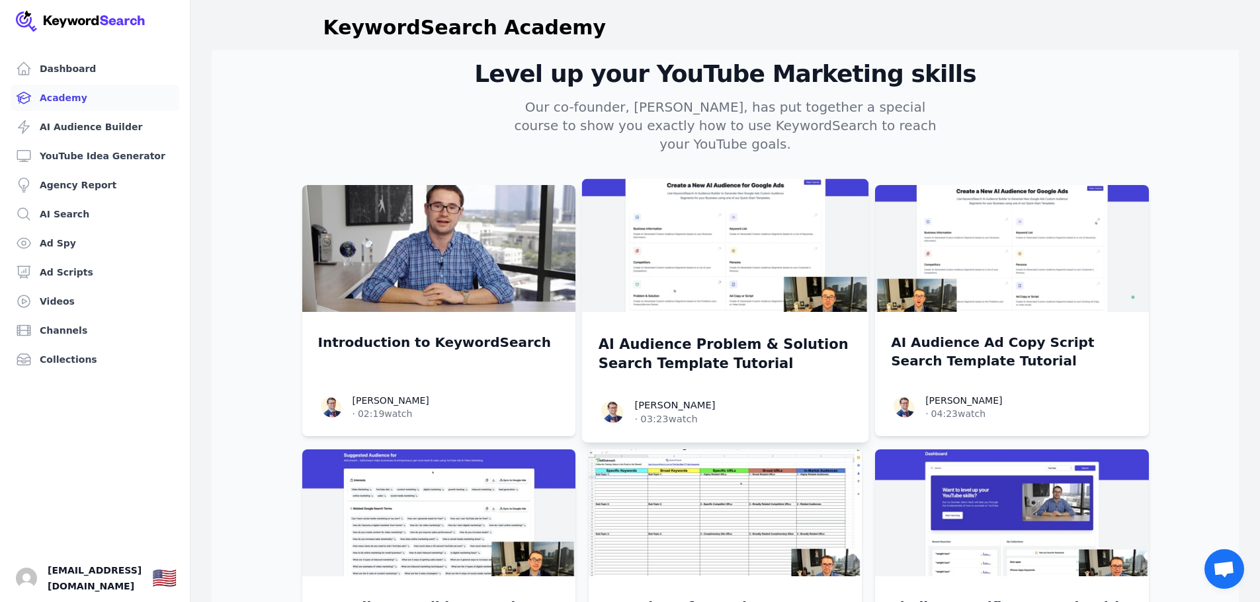
click at [696, 248] on img at bounding box center [724, 246] width 287 height 134
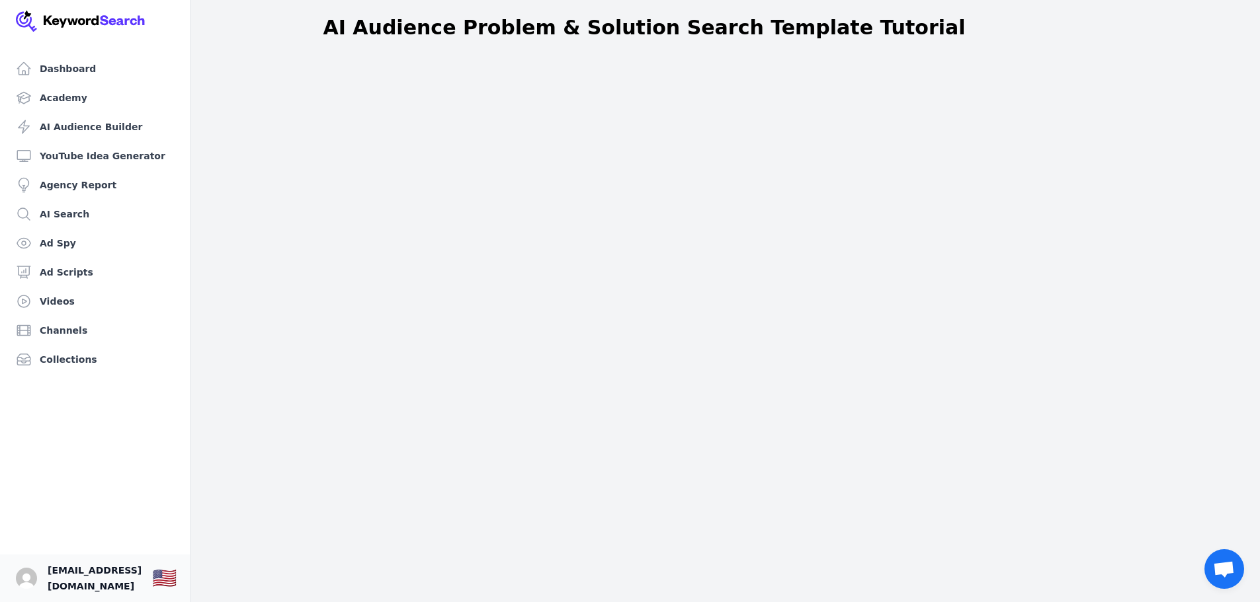
click at [63, 577] on span "[EMAIL_ADDRESS][DOMAIN_NAME]" at bounding box center [95, 579] width 94 height 32
click at [26, 579] on img "Open user button" at bounding box center [26, 578] width 21 height 21
click at [59, 243] on link "Ad Spy" at bounding box center [95, 243] width 169 height 26
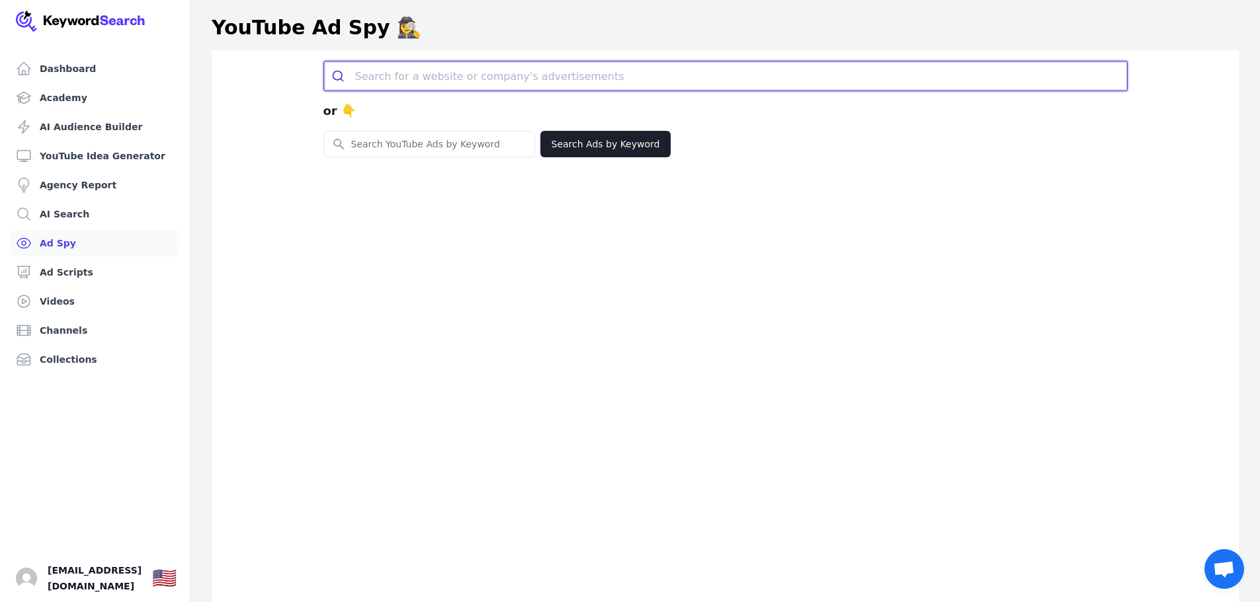
click at [452, 74] on input "search" at bounding box center [741, 75] width 772 height 29
type input "reduce anxiety"
click at [324, 61] on button "submit" at bounding box center [339, 75] width 31 height 29
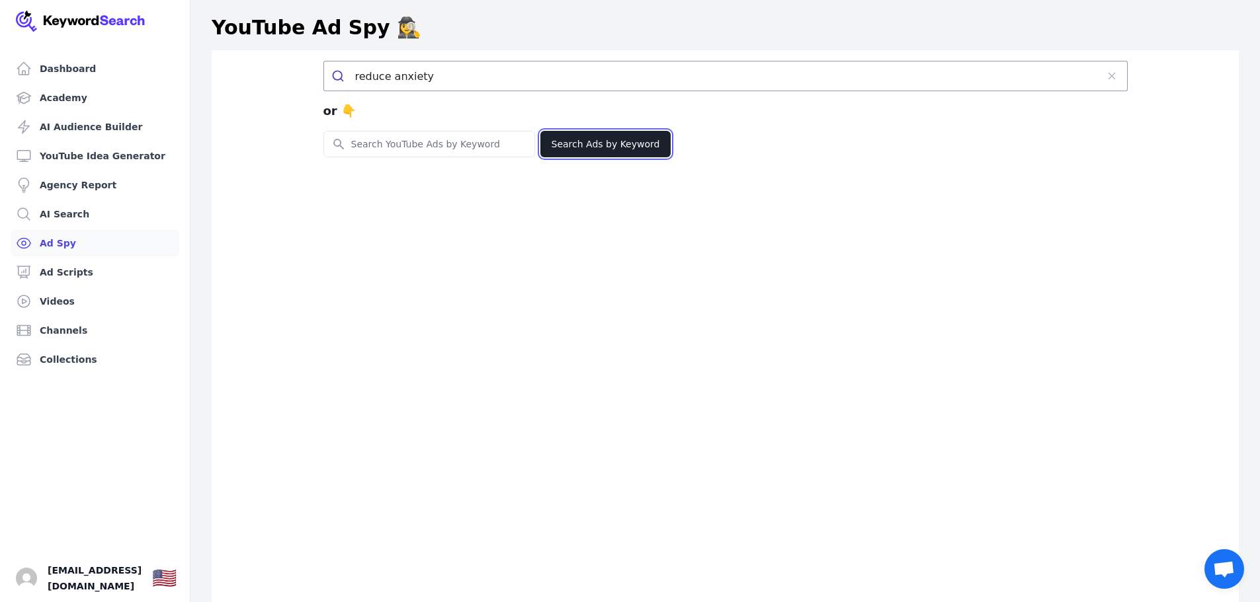
click at [602, 138] on button "Search Ads by Keyword" at bounding box center [605, 144] width 131 height 26
click at [574, 140] on button "Search Ads by Keyword" at bounding box center [605, 144] width 131 height 26
click at [586, 136] on button "Search Ads by Keyword" at bounding box center [605, 144] width 131 height 26
click at [598, 141] on button "Search Ads by Keyword" at bounding box center [605, 144] width 131 height 26
click at [431, 139] on input "Search for YouTube Keywords" at bounding box center [429, 144] width 210 height 25
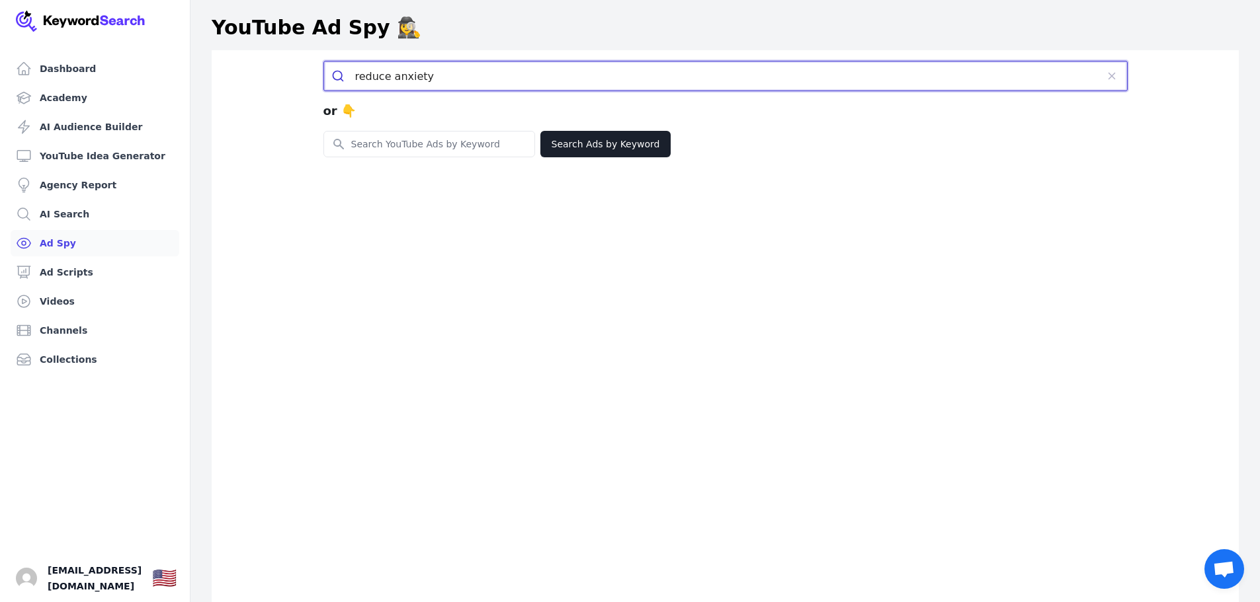
click at [431, 76] on input "reduce anxiety" at bounding box center [725, 75] width 741 height 29
click at [0, 0] on button "submit" at bounding box center [0, 0] width 0 height 0
drag, startPoint x: 435, startPoint y: 75, endPoint x: 352, endPoint y: 79, distance: 83.4
click at [352, 79] on form "reduce anxiety" at bounding box center [725, 76] width 804 height 30
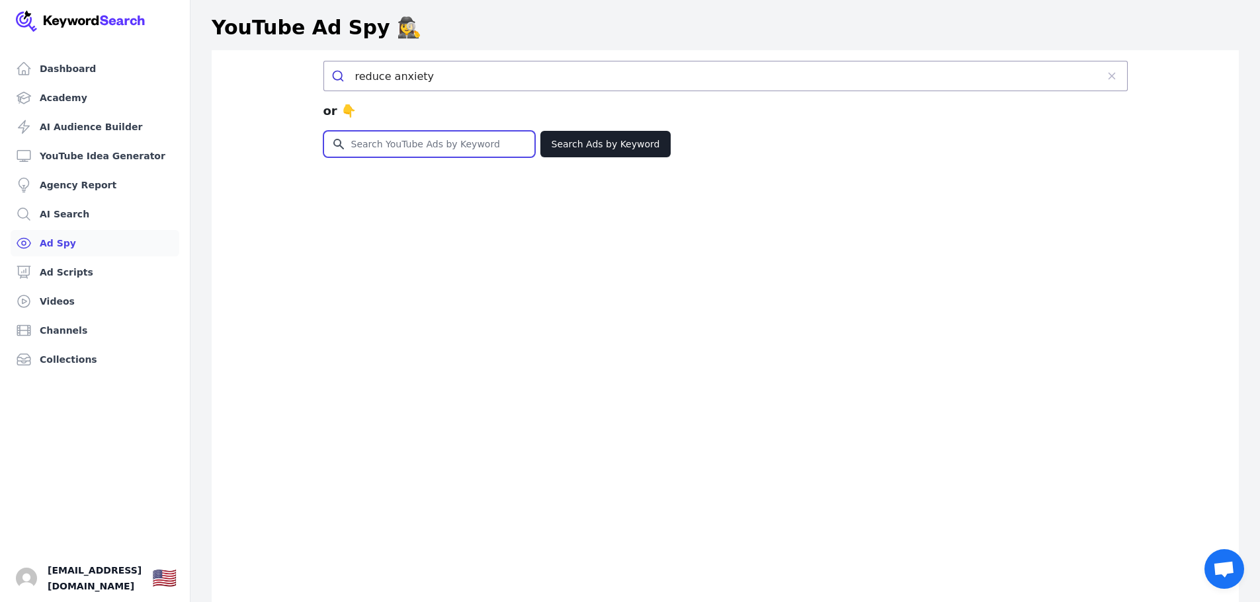
click at [407, 144] on input "Search for YouTube Keywords" at bounding box center [429, 144] width 210 height 25
paste input "reduce anxiety"
type input "reduce anxiety"
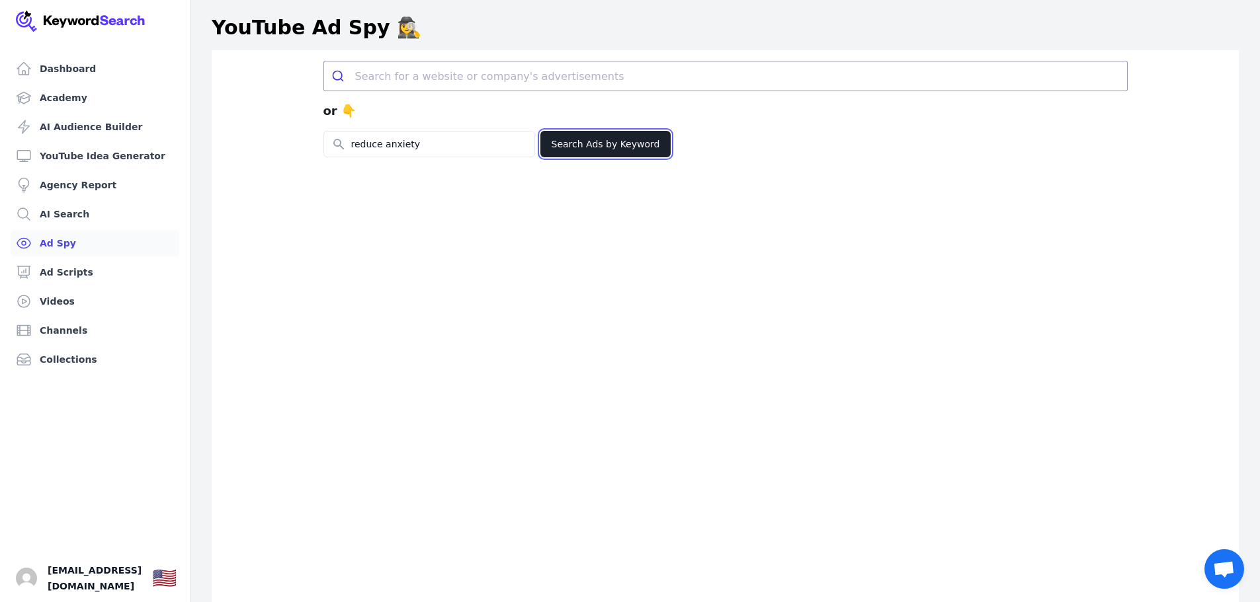
click at [619, 141] on button "Search Ads by Keyword" at bounding box center [605, 144] width 131 height 26
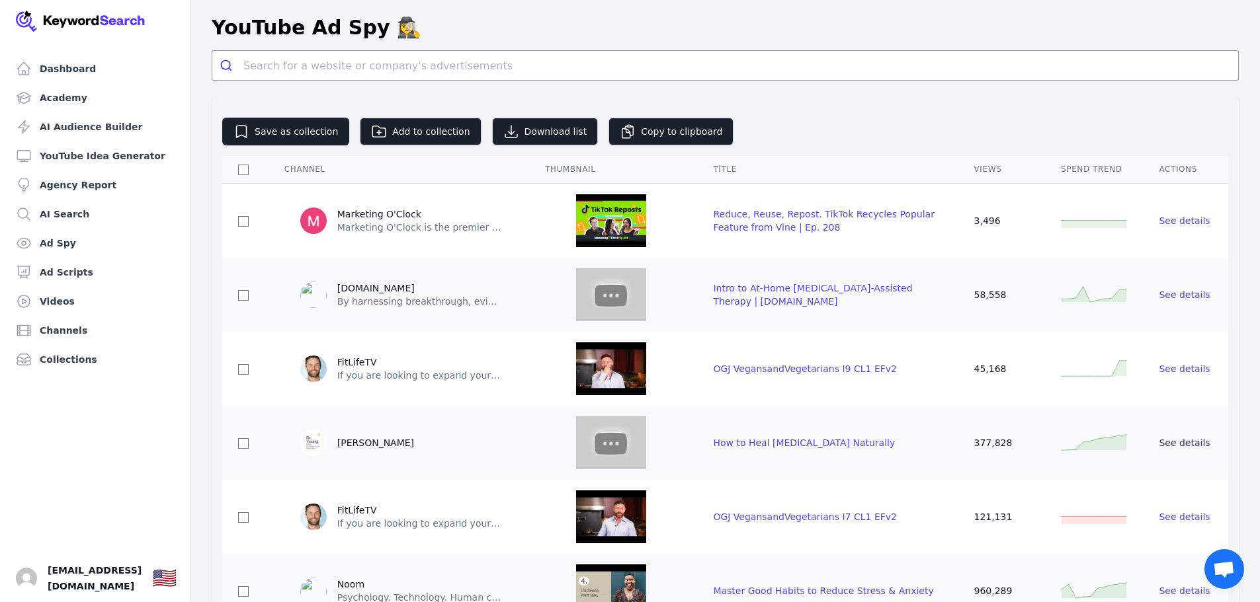
click at [1188, 443] on span "See details" at bounding box center [1183, 443] width 51 height 11
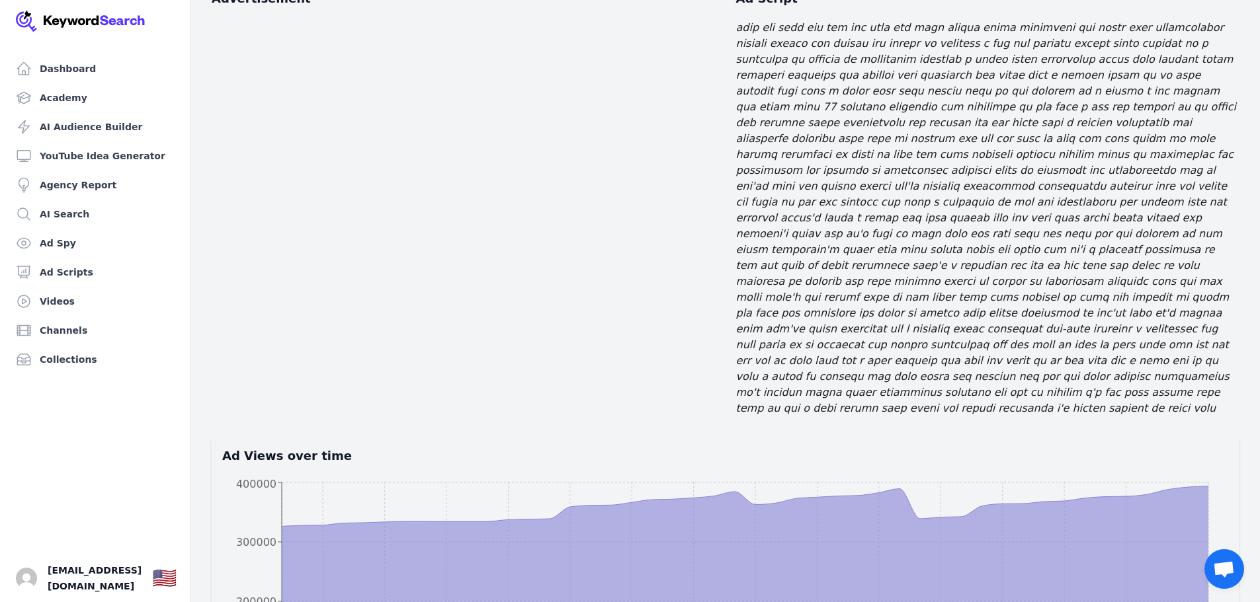
scroll to position [159, 0]
click at [30, 583] on img "Open user button" at bounding box center [26, 578] width 21 height 21
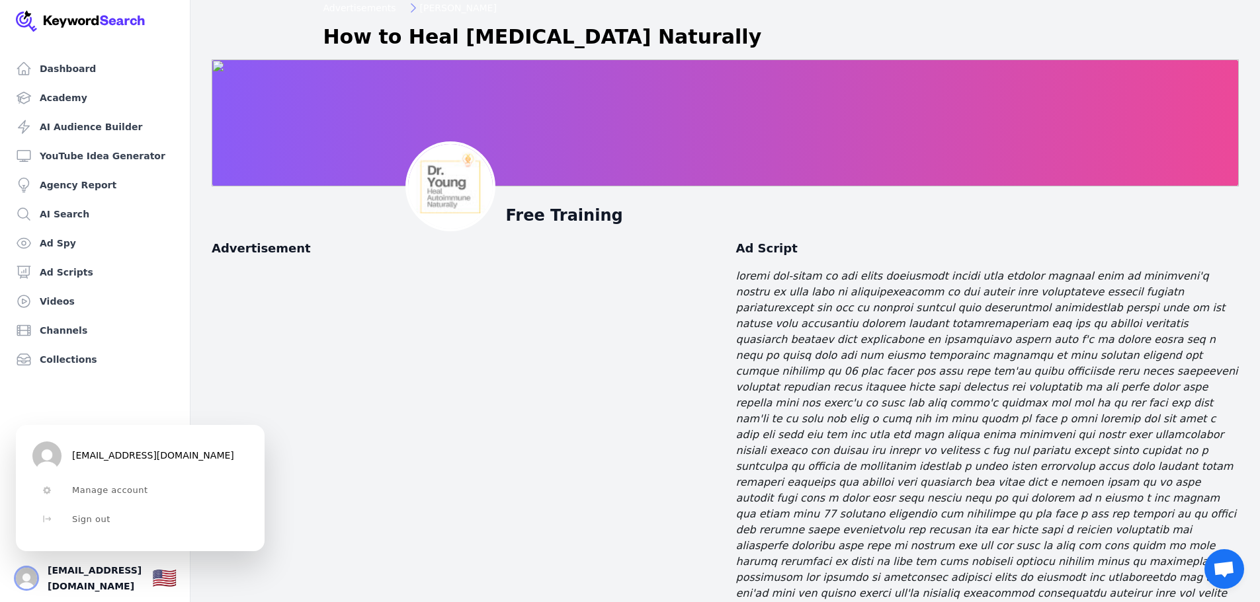
scroll to position [0, 0]
